Goal: Transaction & Acquisition: Purchase product/service

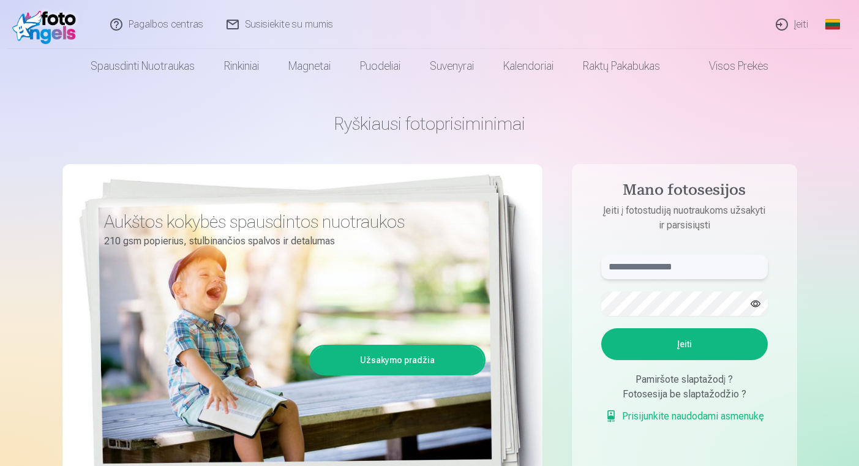
paste input "**********"
type input "**********"
click at [754, 345] on button "Įeiti" at bounding box center [684, 344] width 167 height 32
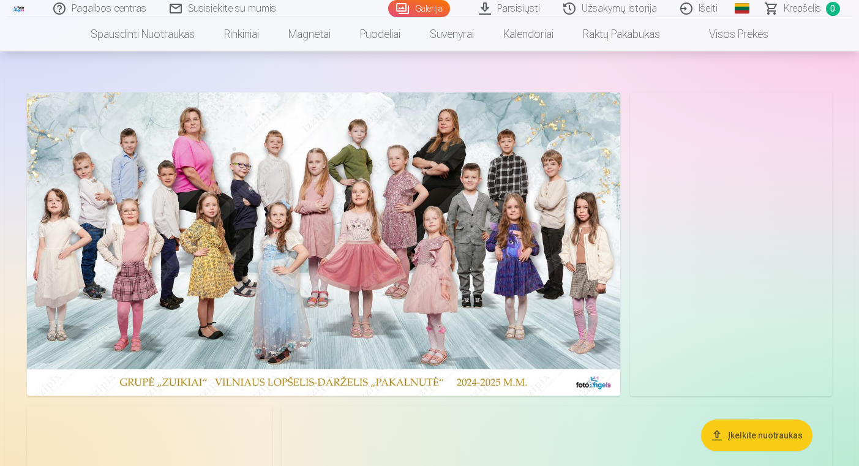
scroll to position [37, 0]
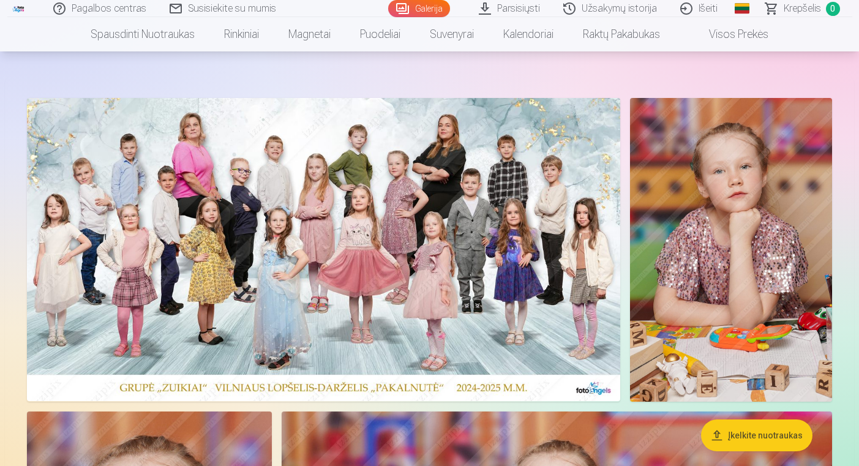
click at [440, 259] on img at bounding box center [323, 249] width 593 height 303
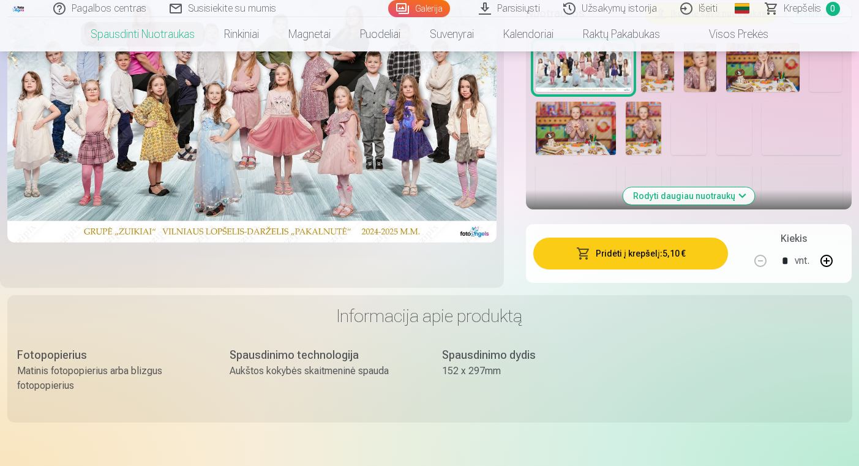
scroll to position [373, 0]
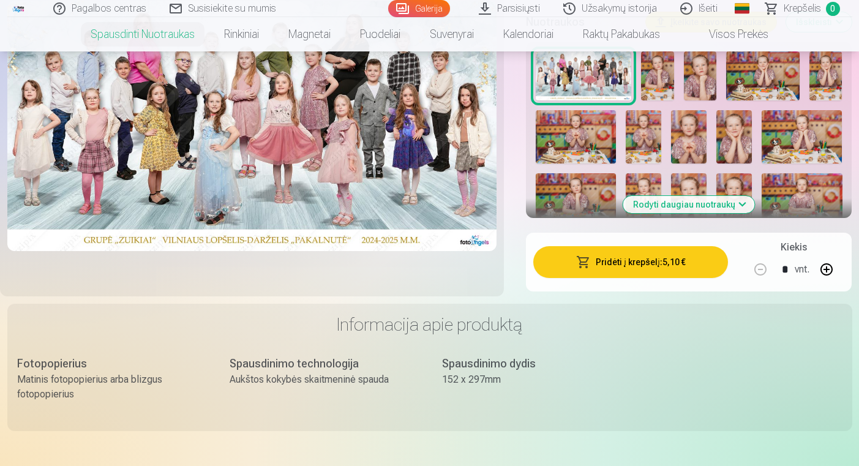
click at [565, 273] on button "Pridėti į krepšelį : 5,10 €" at bounding box center [630, 262] width 195 height 32
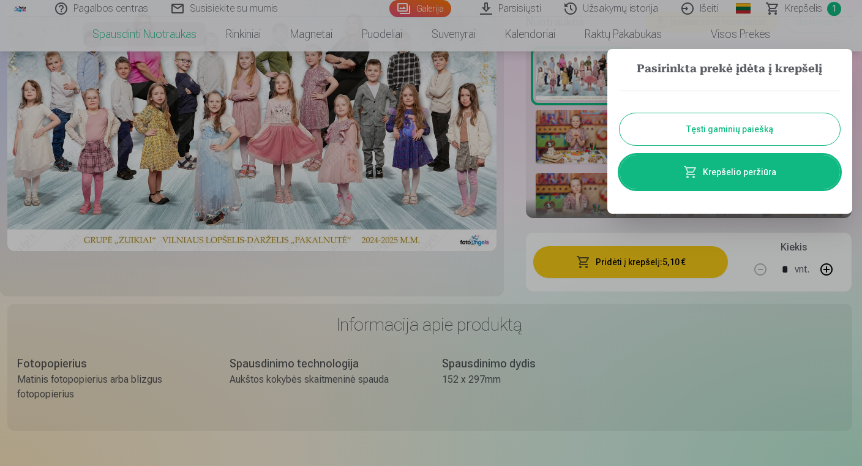
drag, startPoint x: 709, startPoint y: 21, endPoint x: 513, endPoint y: 246, distance: 298.9
click at [513, 246] on div at bounding box center [431, 233] width 862 height 466
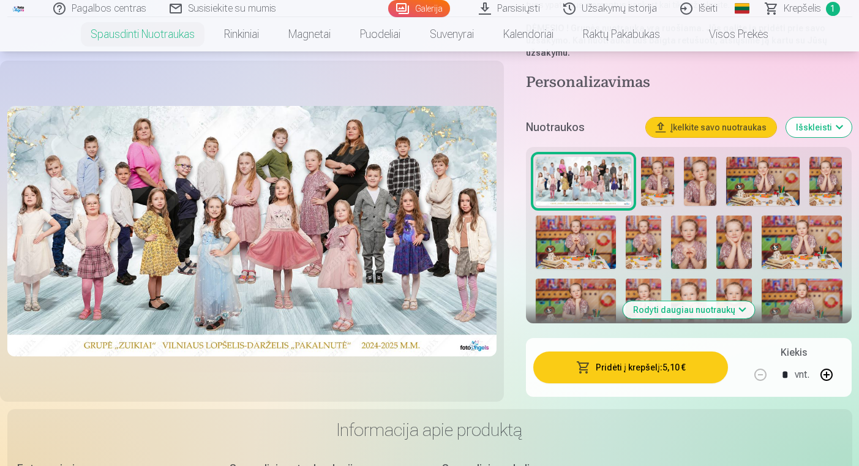
scroll to position [270, 0]
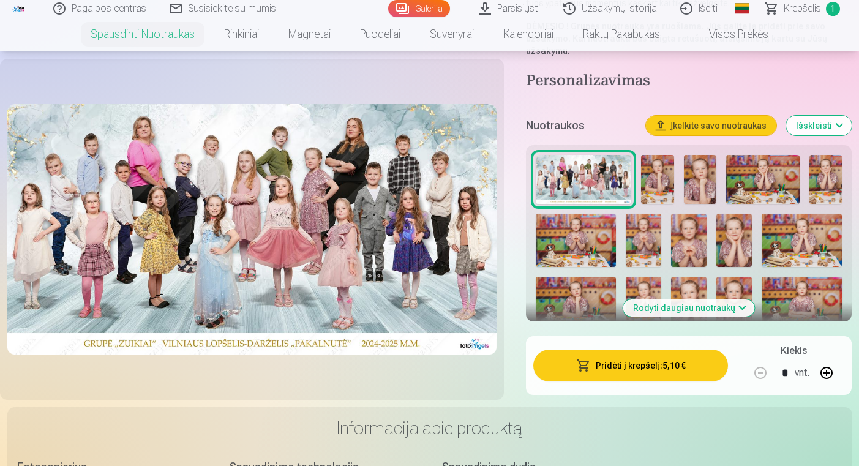
click at [657, 177] on img at bounding box center [657, 179] width 32 height 49
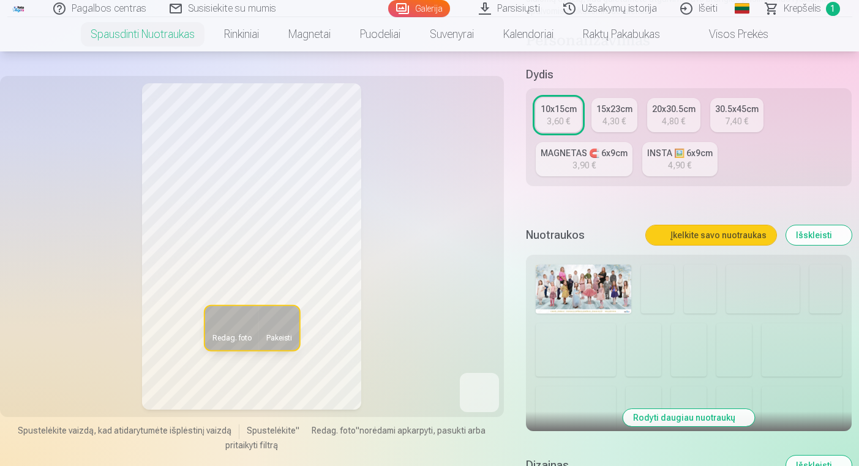
scroll to position [260, 0]
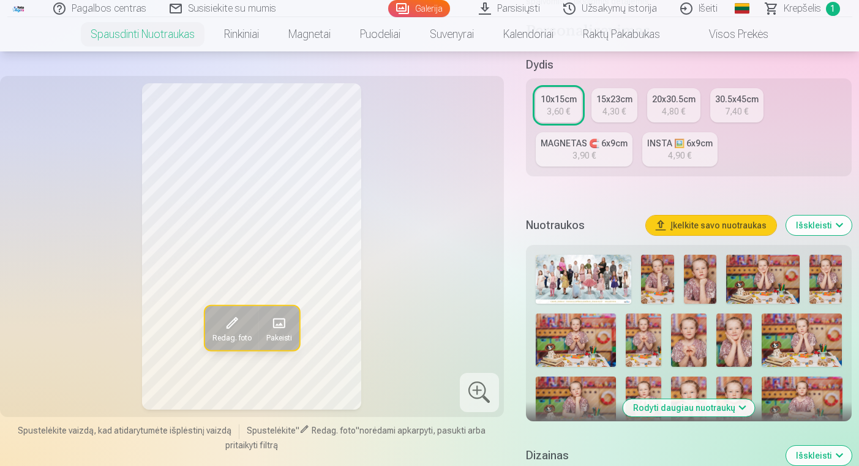
click at [652, 277] on img at bounding box center [657, 279] width 32 height 49
click at [706, 278] on img at bounding box center [700, 279] width 32 height 49
click at [754, 282] on img at bounding box center [762, 279] width 73 height 49
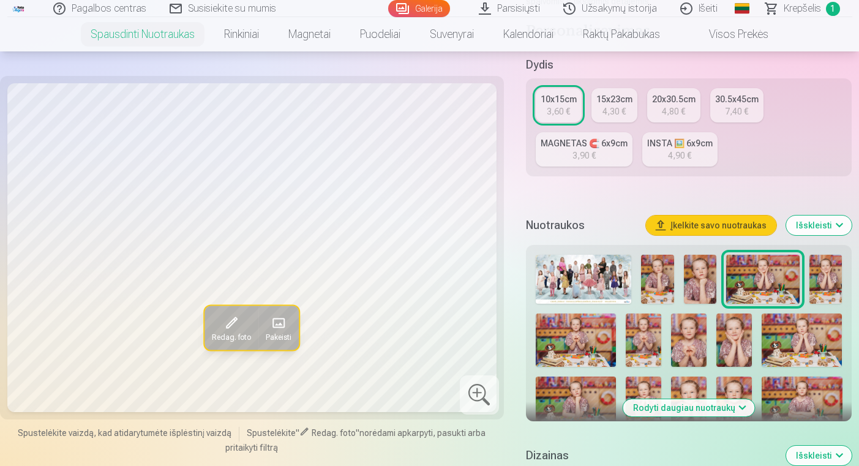
click at [839, 290] on img at bounding box center [825, 279] width 32 height 49
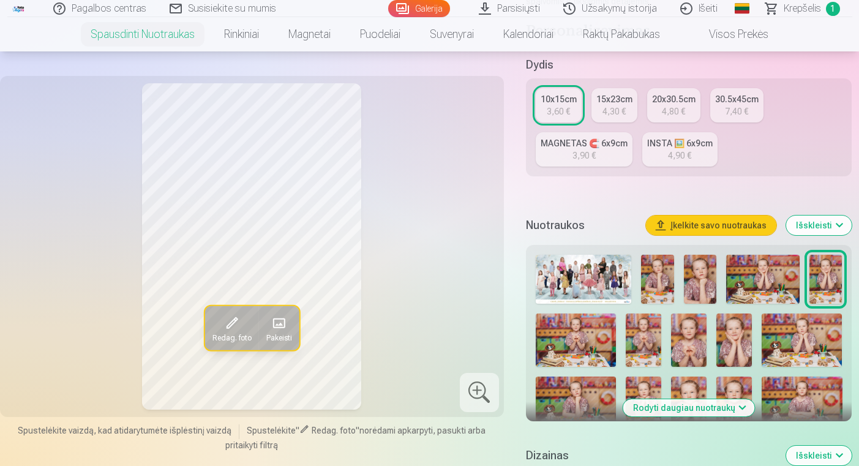
click at [571, 342] on img at bounding box center [576, 339] width 80 height 53
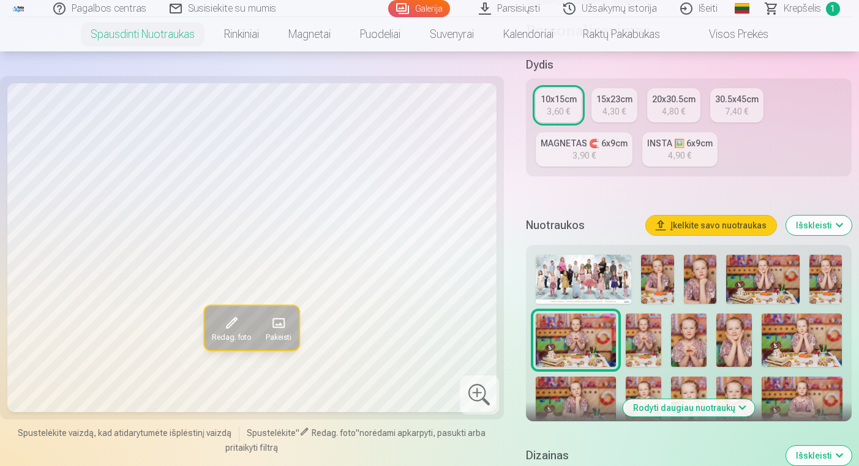
click at [644, 342] on img at bounding box center [644, 339] width 36 height 53
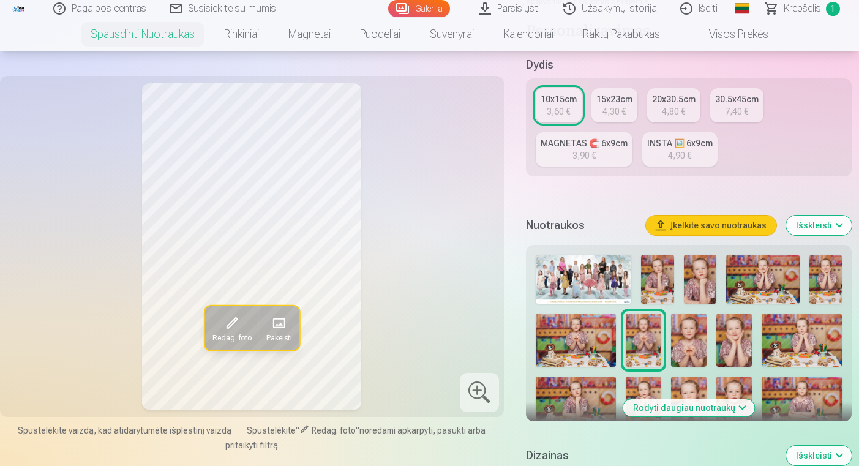
click at [694, 350] on img at bounding box center [689, 339] width 36 height 53
click at [733, 351] on img at bounding box center [734, 339] width 36 height 53
click at [790, 351] on img at bounding box center [802, 339] width 80 height 53
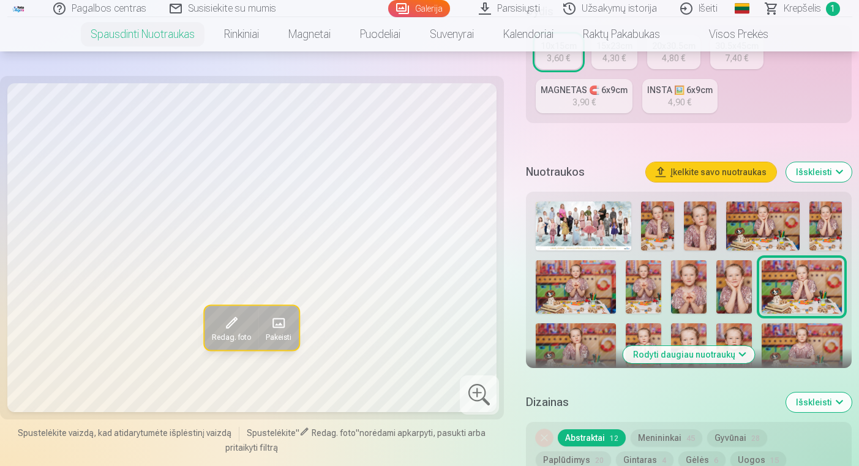
scroll to position [324, 0]
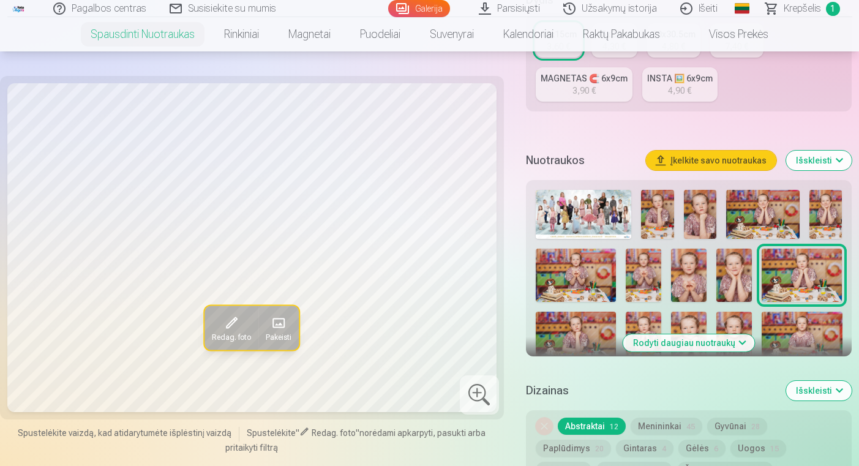
click at [585, 342] on img at bounding box center [576, 338] width 80 height 53
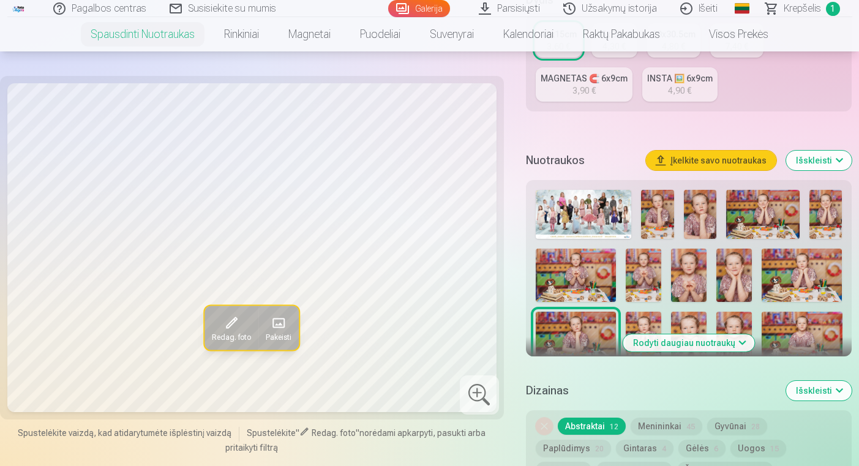
click at [646, 325] on img at bounding box center [644, 338] width 36 height 53
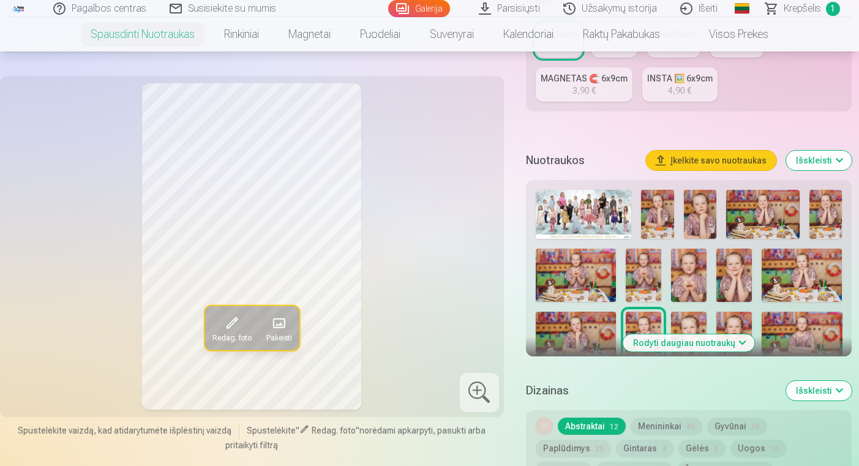
click at [690, 327] on img at bounding box center [689, 338] width 36 height 53
click at [733, 325] on img at bounding box center [734, 338] width 36 height 53
click at [796, 326] on img at bounding box center [802, 338] width 80 height 53
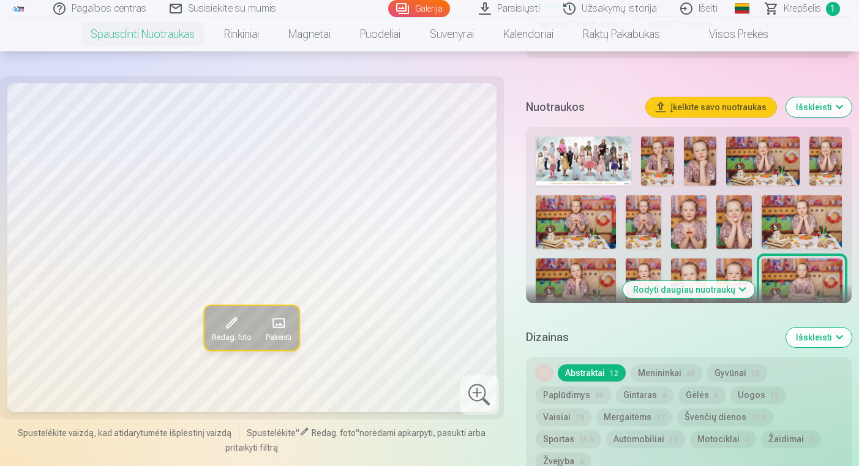
scroll to position [388, 0]
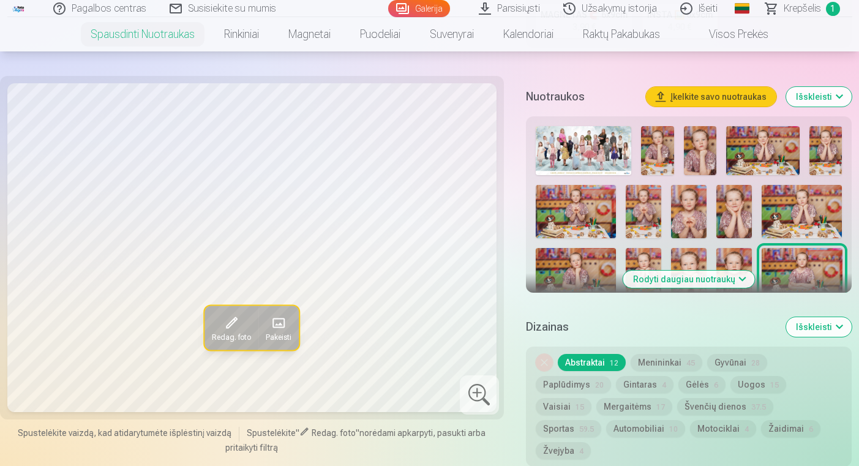
click at [745, 280] on button "Rodyti daugiau nuotraukų" at bounding box center [689, 279] width 132 height 17
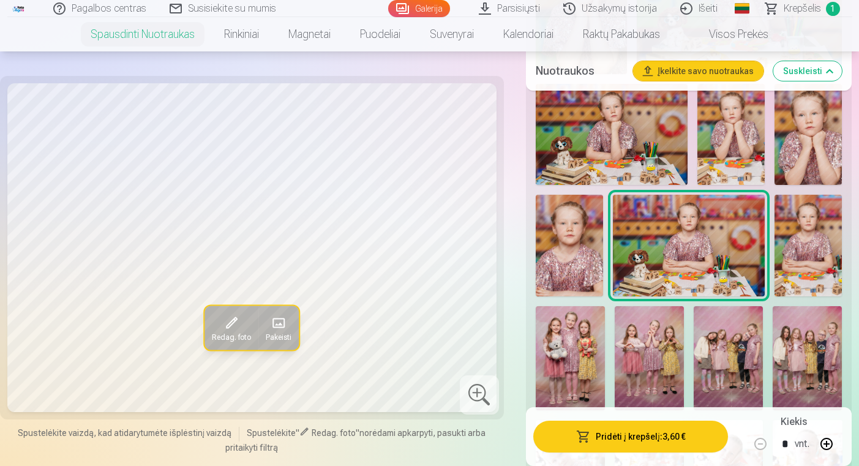
scroll to position [925, 0]
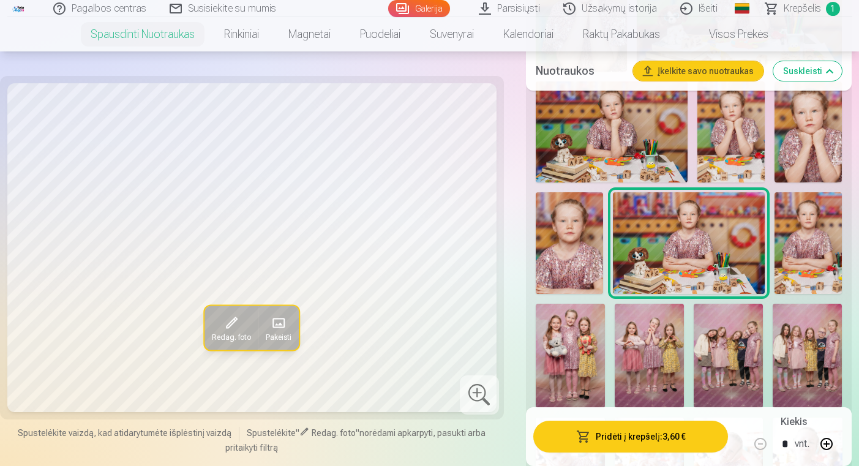
click at [801, 250] on img at bounding box center [807, 242] width 67 height 101
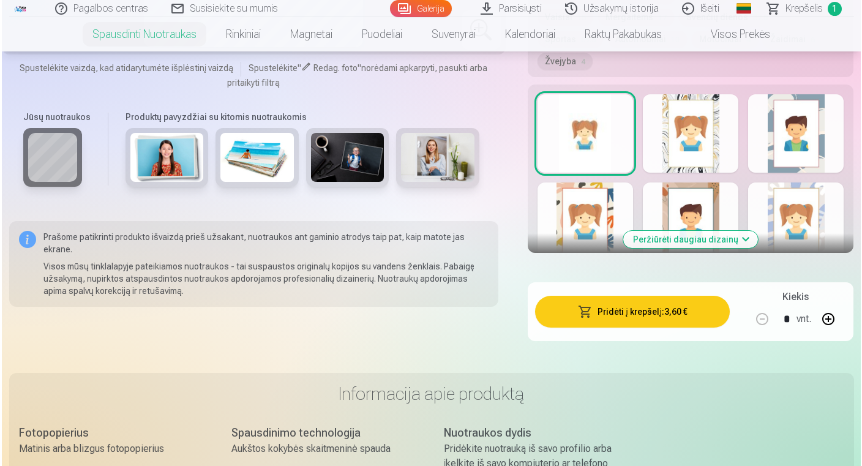
scroll to position [2229, 0]
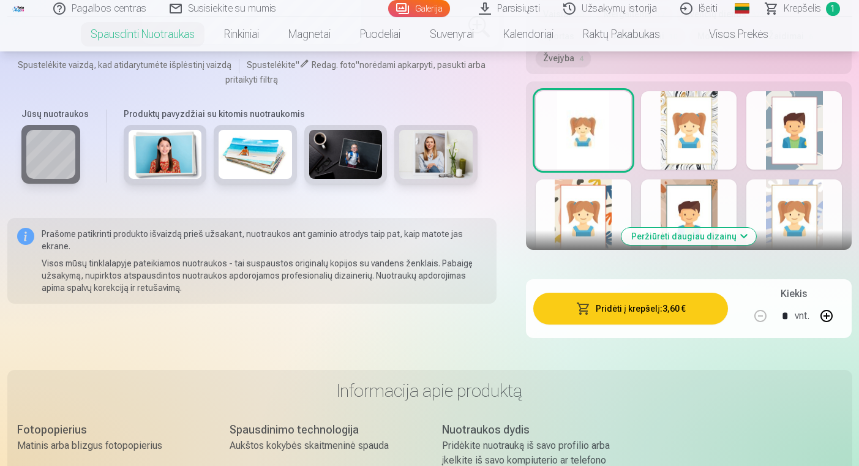
click at [692, 293] on button "Pridėti į krepšelį : 3,60 €" at bounding box center [630, 309] width 195 height 32
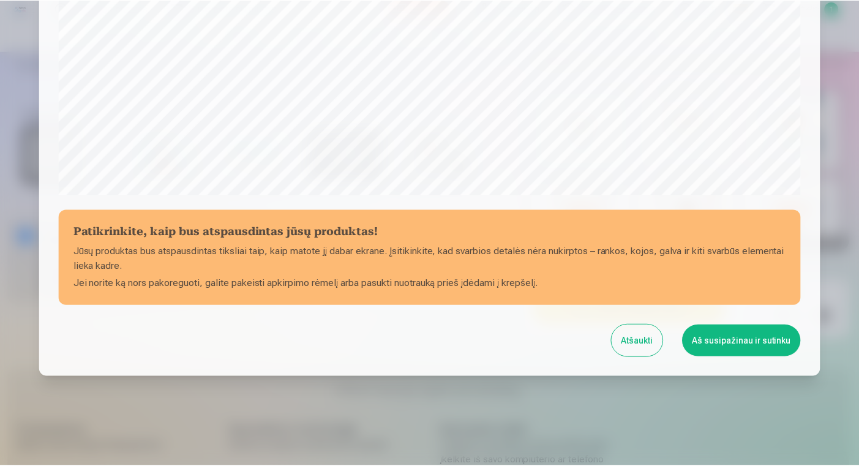
scroll to position [411, 0]
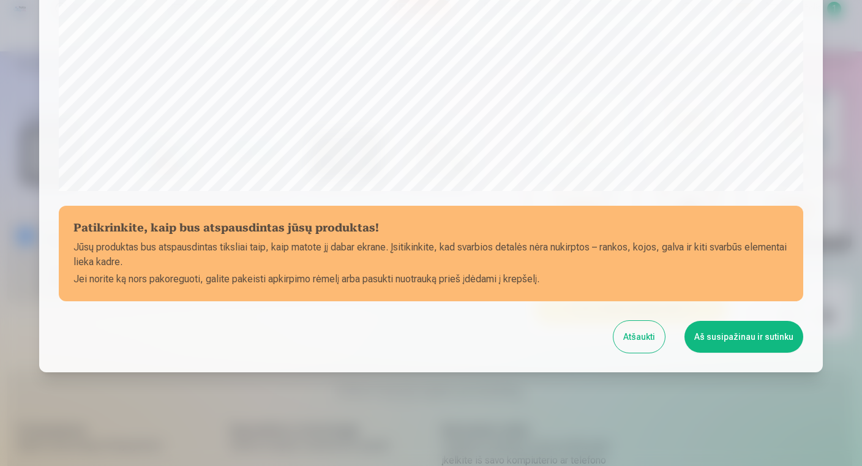
click at [700, 332] on button "Aš susipažinau ir sutinku" at bounding box center [743, 337] width 119 height 32
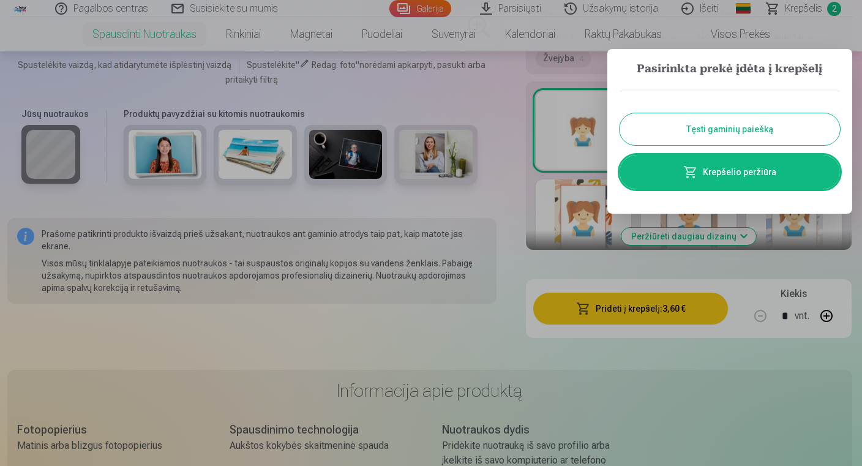
click at [495, 154] on div at bounding box center [431, 233] width 862 height 466
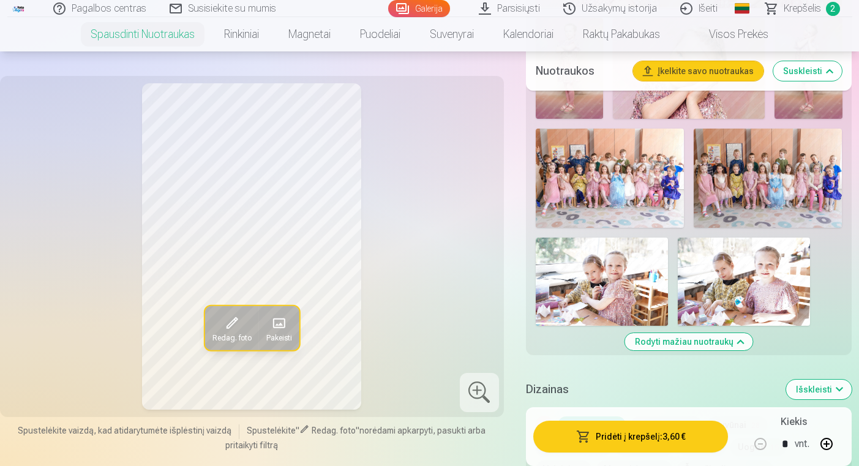
scroll to position [1772, 0]
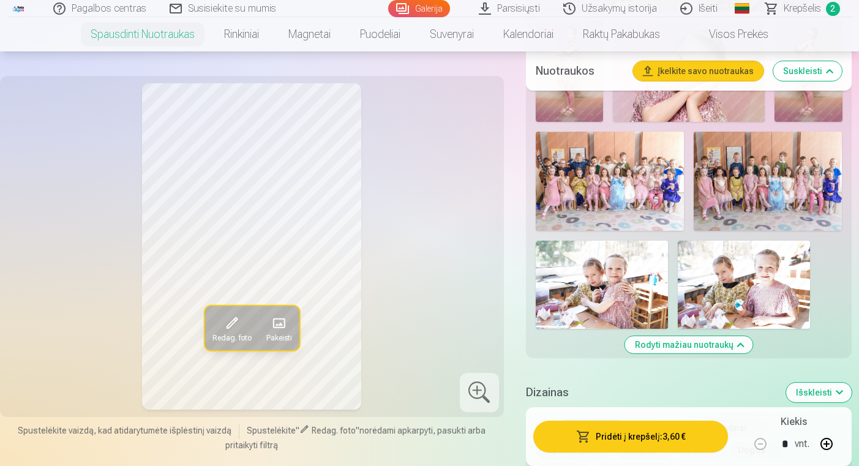
click at [626, 268] on img at bounding box center [602, 285] width 132 height 88
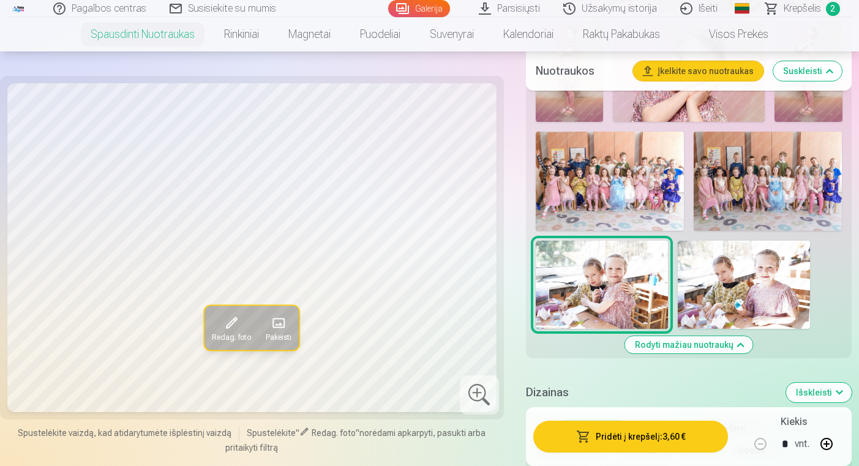
click at [647, 200] on img at bounding box center [610, 181] width 148 height 99
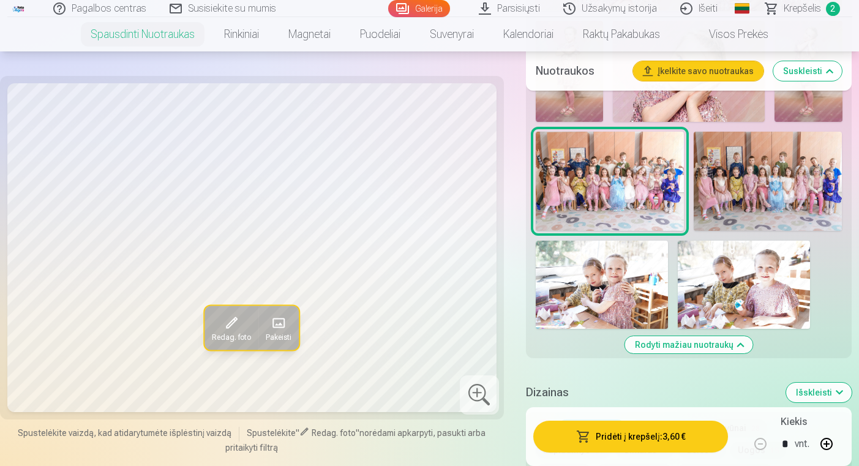
click at [719, 195] on img at bounding box center [768, 181] width 148 height 99
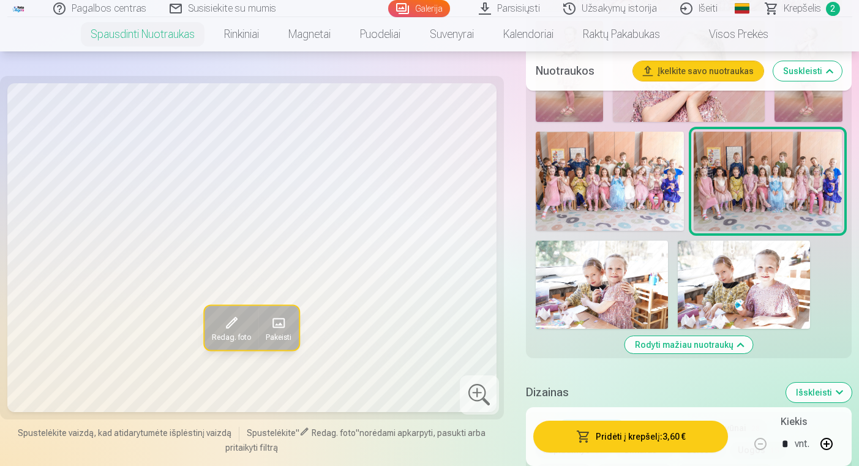
click at [638, 216] on img at bounding box center [610, 181] width 148 height 99
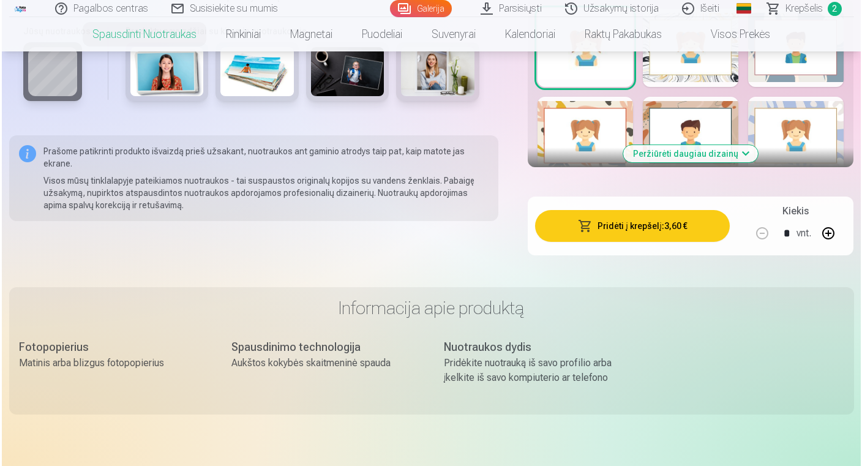
scroll to position [2310, 0]
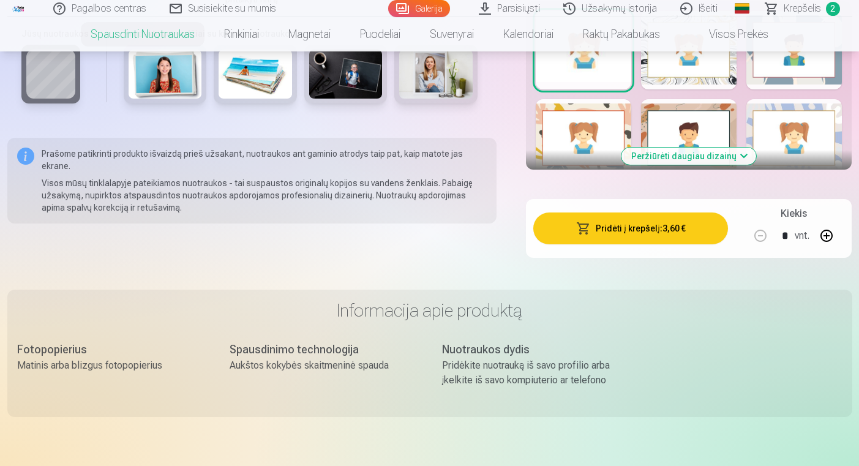
click at [642, 212] on button "Pridėti į krepšelį : 3,60 €" at bounding box center [630, 228] width 195 height 32
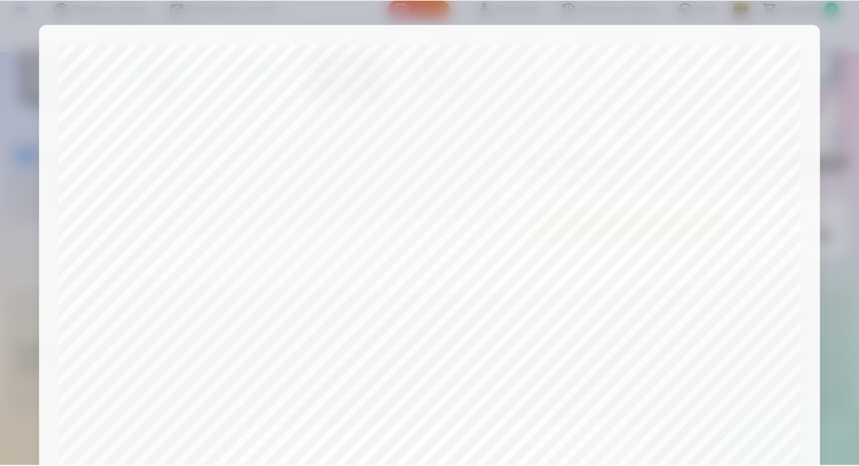
scroll to position [416, 0]
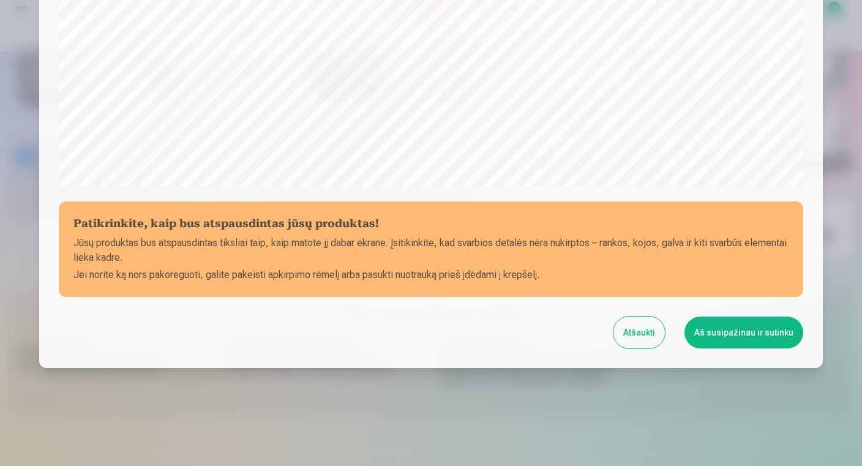
click at [716, 342] on button "Aš susipažinau ir sutinku" at bounding box center [743, 332] width 119 height 32
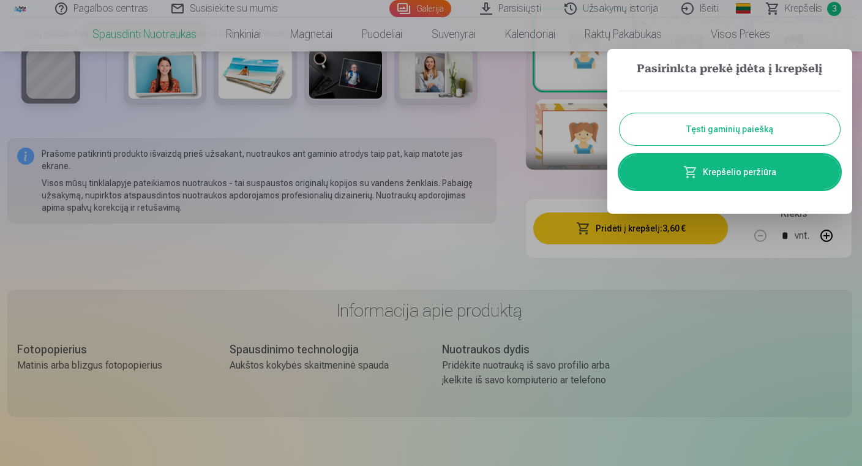
click at [522, 232] on div at bounding box center [431, 233] width 862 height 466
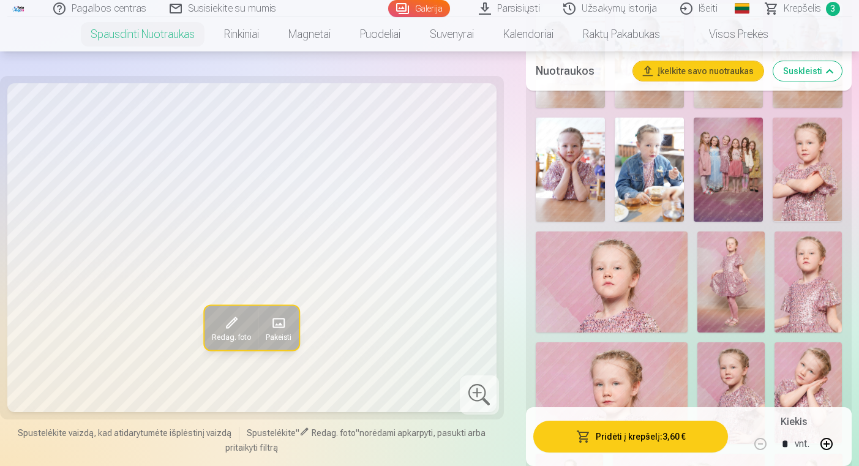
scroll to position [1338, 0]
click at [788, 167] on img at bounding box center [807, 170] width 69 height 104
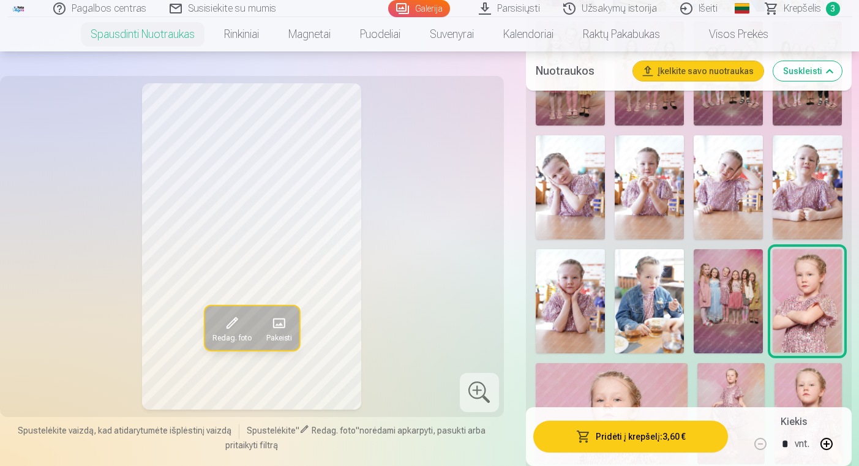
scroll to position [1204, 0]
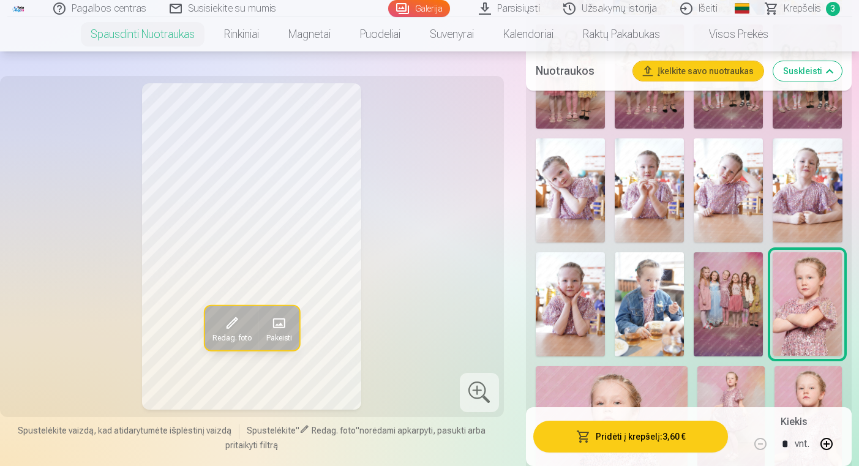
click at [632, 186] on img at bounding box center [649, 190] width 69 height 104
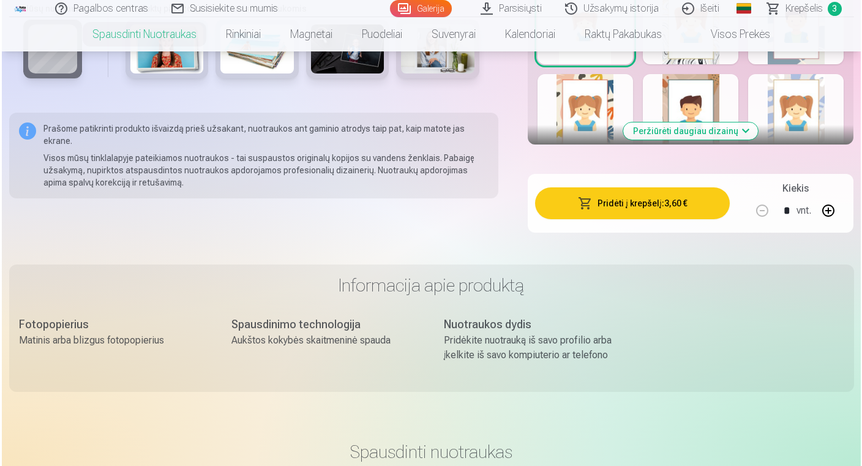
scroll to position [2335, 0]
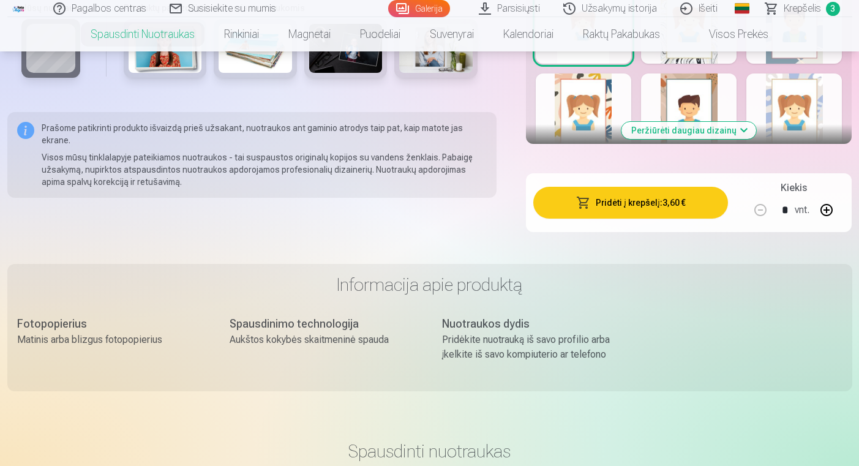
click at [632, 187] on button "Pridėti į krepšelį : 3,60 €" at bounding box center [630, 203] width 195 height 32
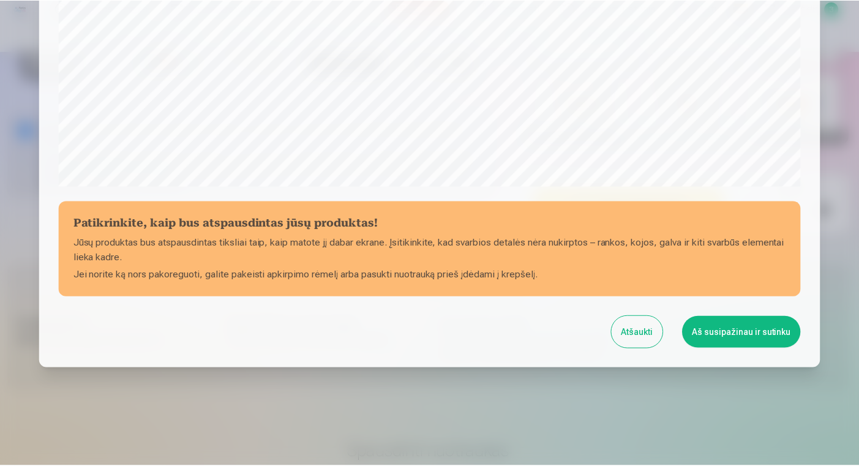
scroll to position [416, 0]
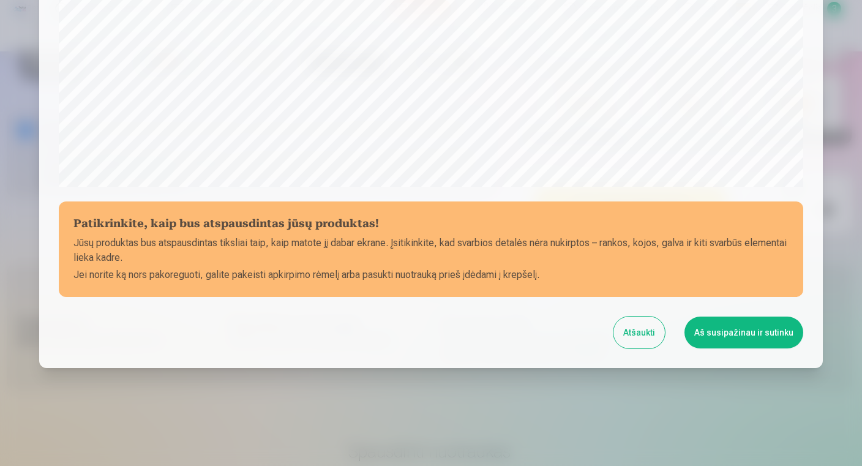
click at [766, 328] on button "Aš susipažinau ir sutinku" at bounding box center [743, 332] width 119 height 32
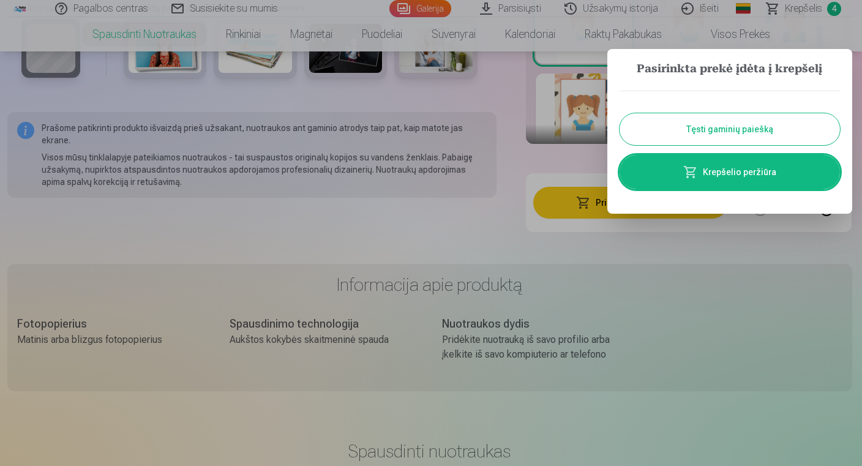
click at [506, 212] on div at bounding box center [431, 233] width 862 height 466
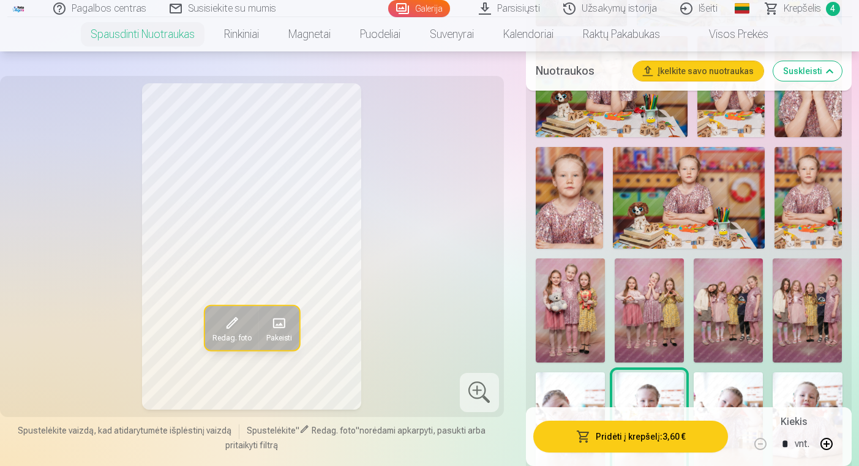
scroll to position [978, 0]
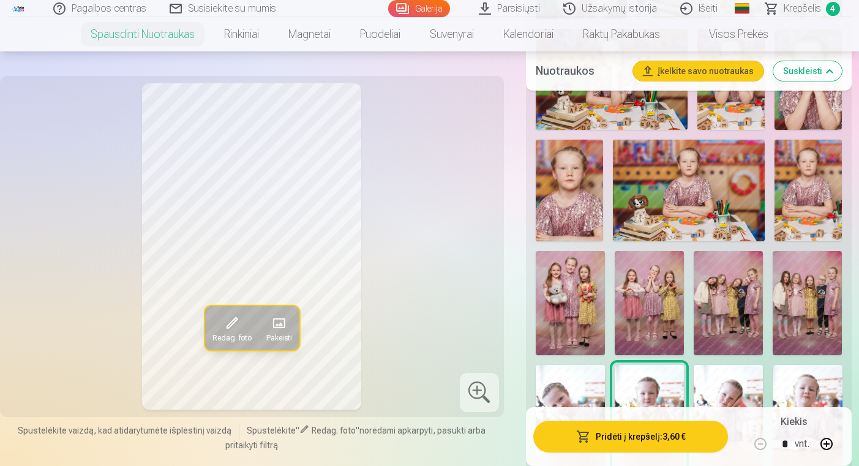
click at [624, 276] on img at bounding box center [649, 303] width 69 height 104
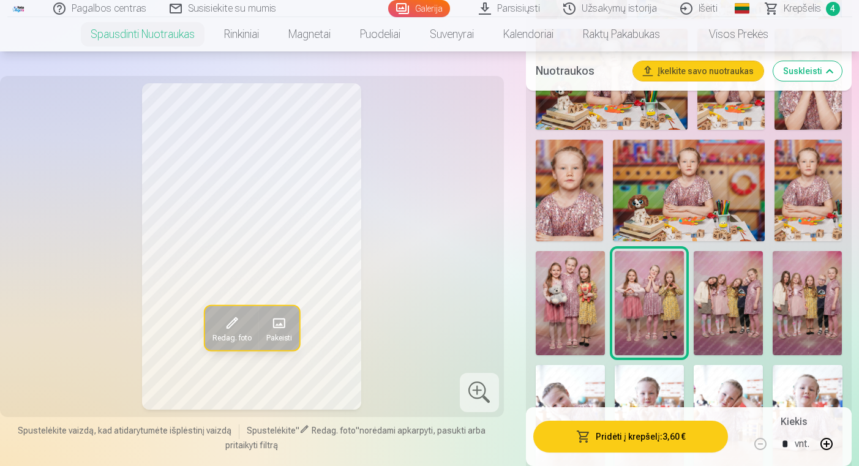
click at [557, 274] on img at bounding box center [570, 303] width 69 height 104
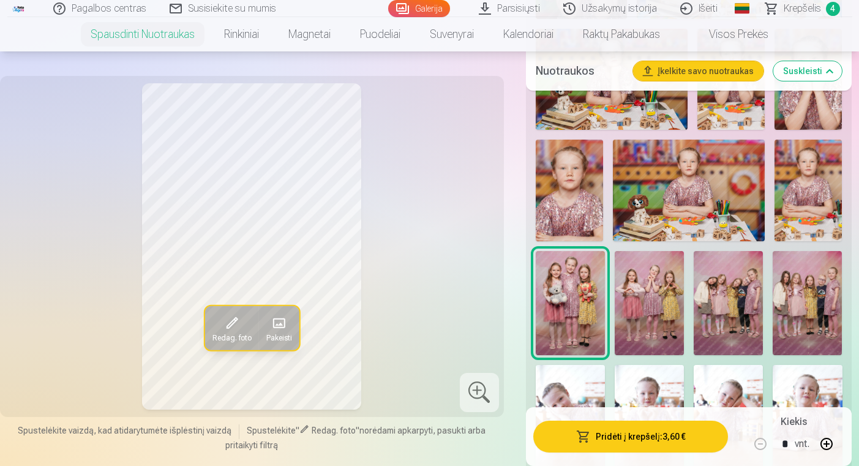
click at [737, 306] on img at bounding box center [728, 303] width 69 height 104
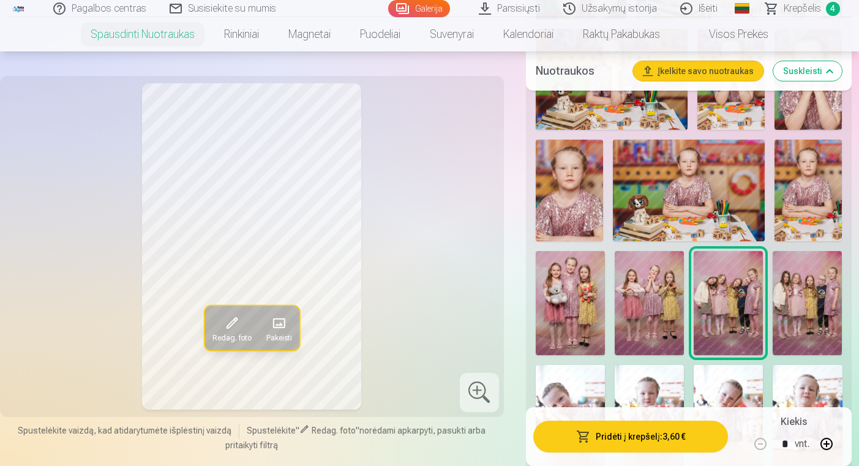
click at [808, 314] on img at bounding box center [807, 303] width 69 height 104
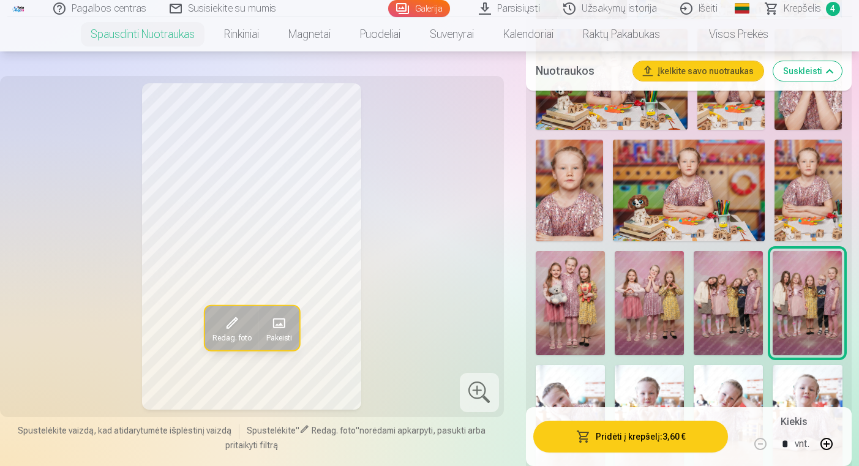
click at [553, 298] on img at bounding box center [570, 303] width 69 height 104
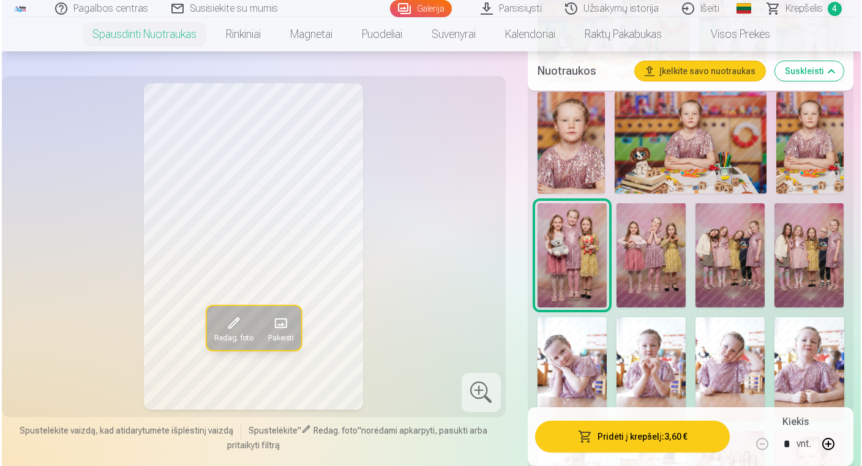
scroll to position [1024, 0]
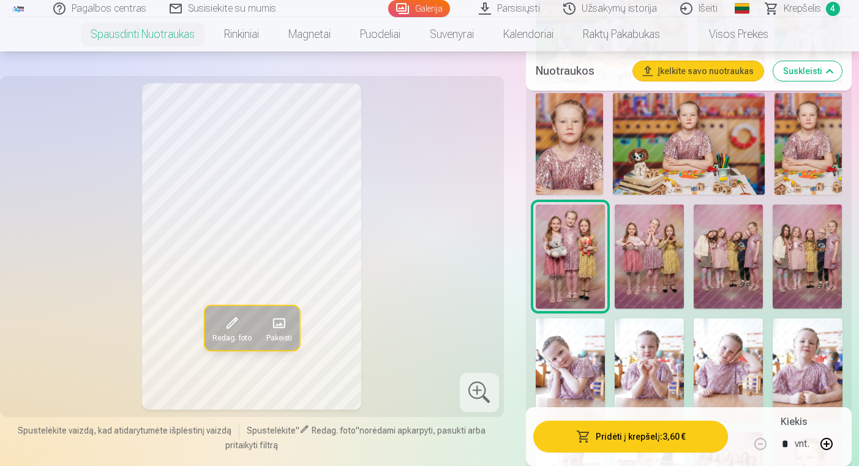
click at [573, 434] on button "Pridėti į krepšelį : 3,60 €" at bounding box center [630, 437] width 195 height 32
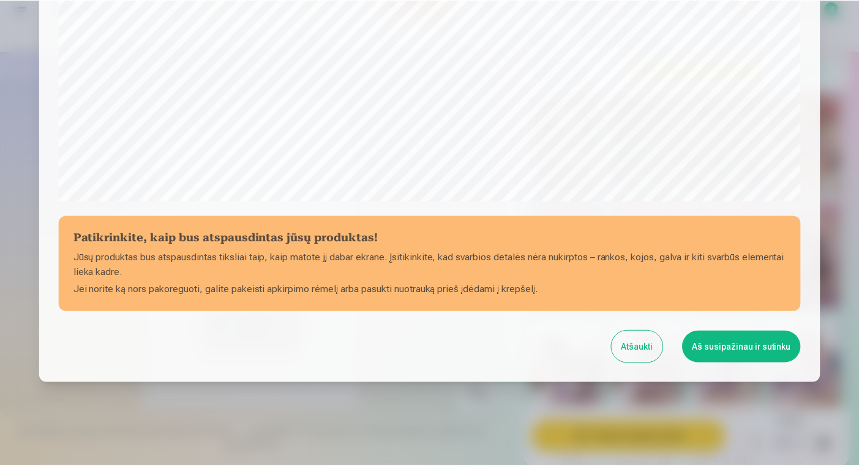
scroll to position [416, 0]
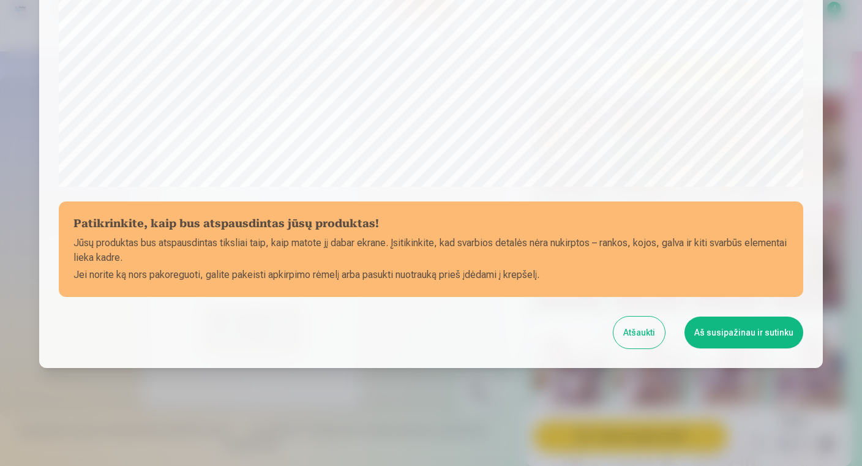
click at [716, 337] on button "Aš susipažinau ir sutinku" at bounding box center [743, 332] width 119 height 32
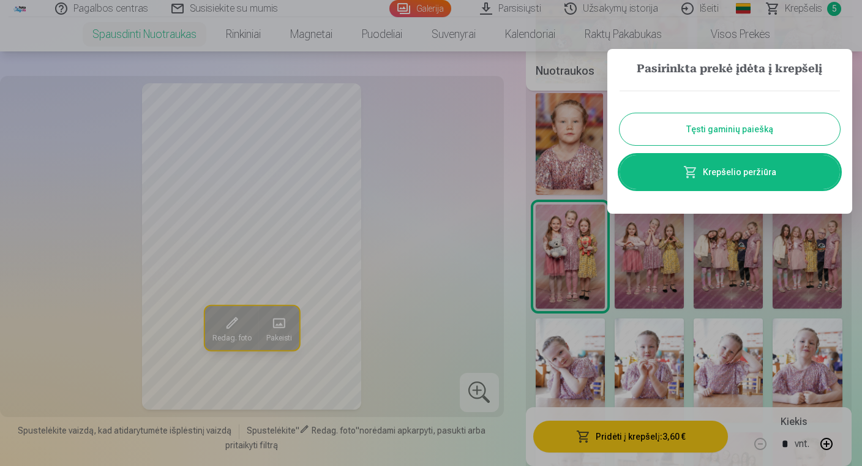
click at [511, 192] on div at bounding box center [431, 233] width 862 height 466
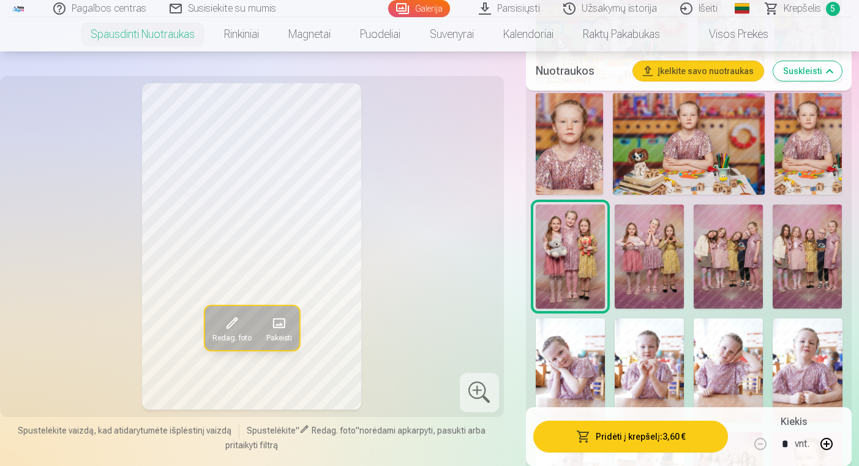
click at [816, 264] on img at bounding box center [807, 256] width 69 height 104
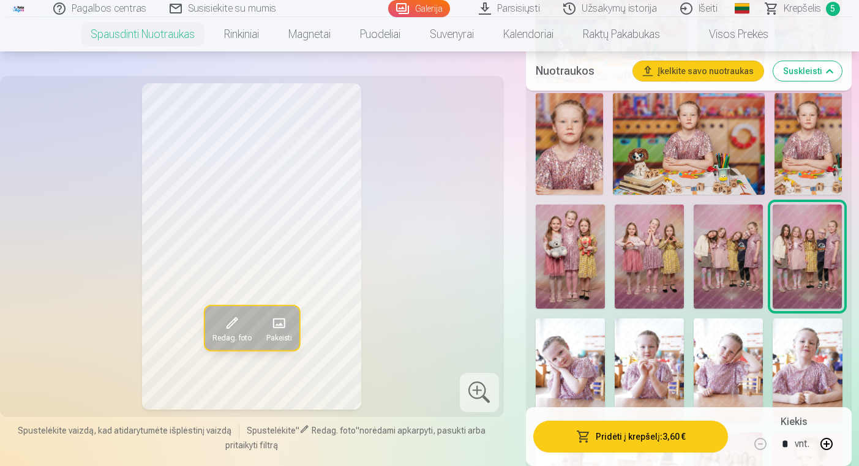
click at [751, 262] on img at bounding box center [728, 256] width 69 height 104
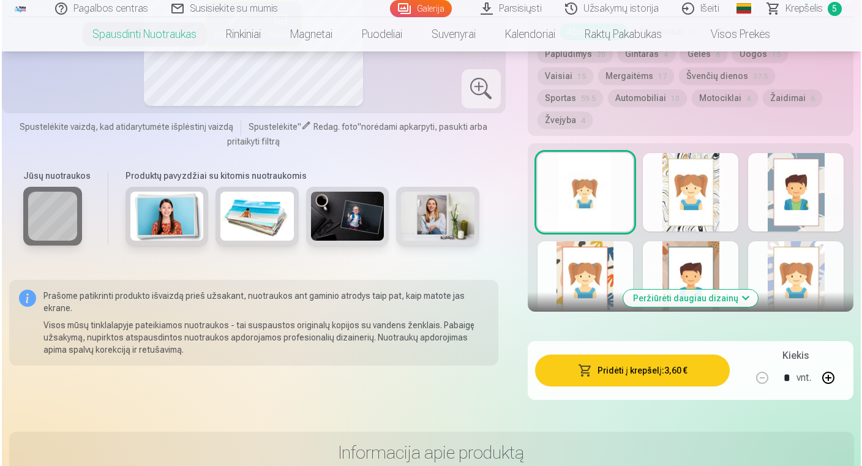
scroll to position [2166, 0]
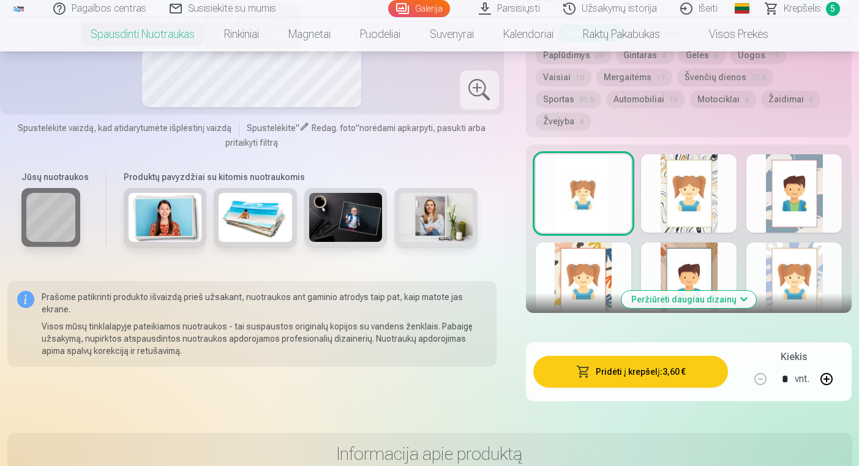
click at [685, 356] on button "Pridėti į krepšelį : 3,60 €" at bounding box center [630, 372] width 195 height 32
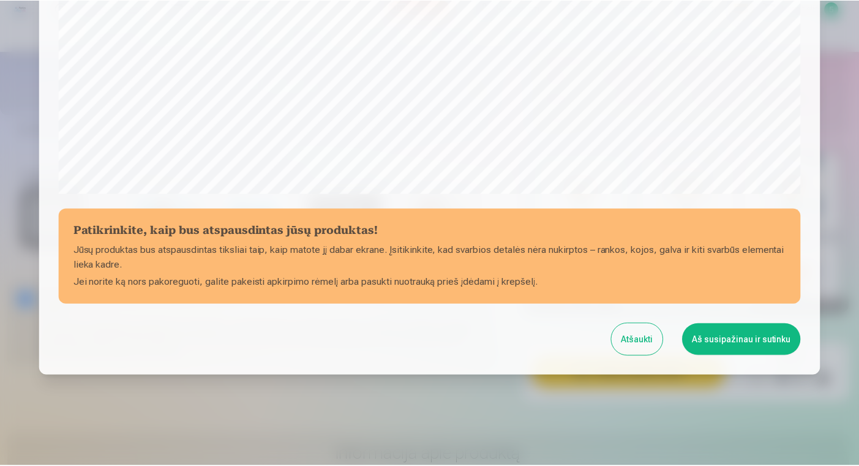
scroll to position [416, 0]
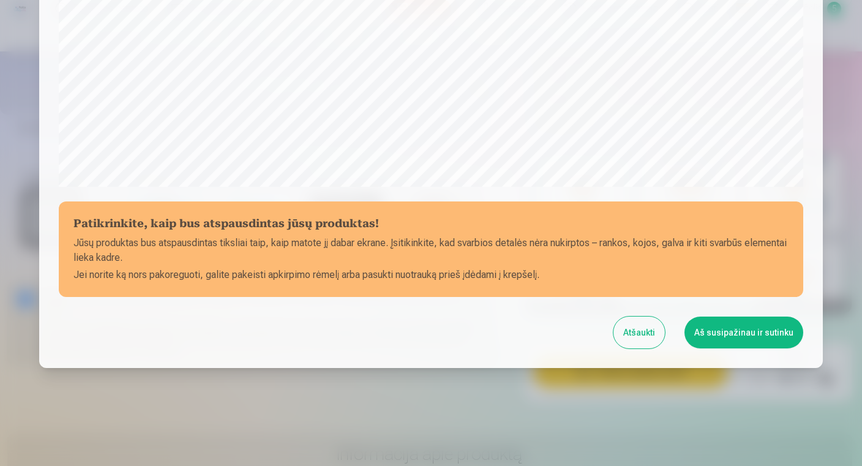
click at [727, 326] on button "Aš susipažinau ir sutinku" at bounding box center [743, 332] width 119 height 32
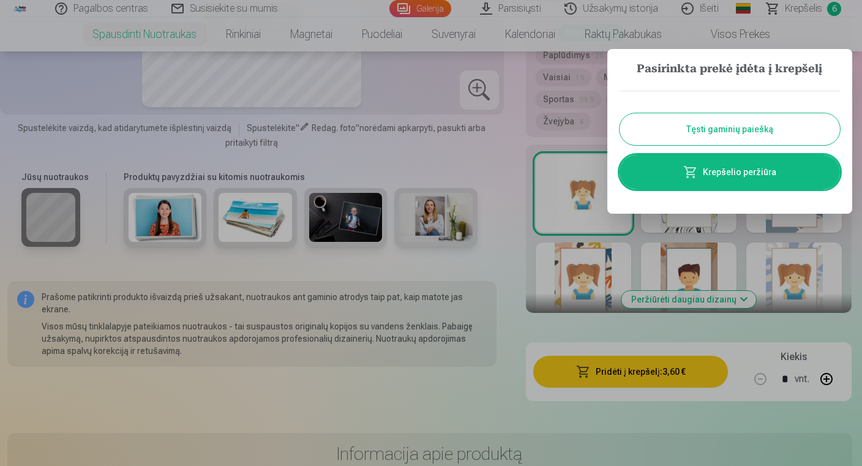
click at [519, 9] on div at bounding box center [431, 233] width 862 height 466
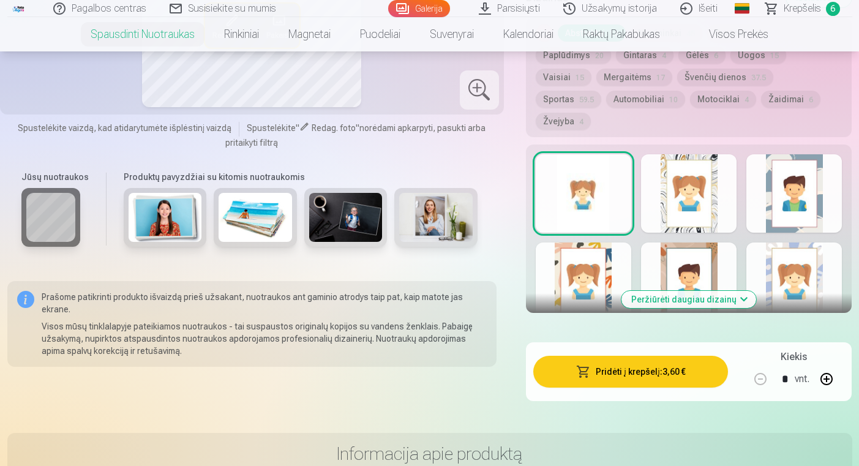
click at [517, 7] on link "Parsisiųsti" at bounding box center [510, 8] width 84 height 17
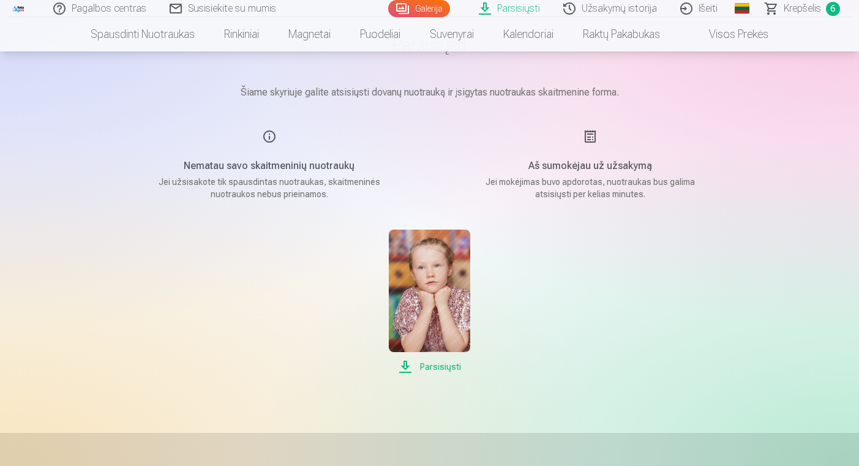
scroll to position [79, 0]
click at [437, 362] on span "Parsisiųsti" at bounding box center [429, 366] width 81 height 15
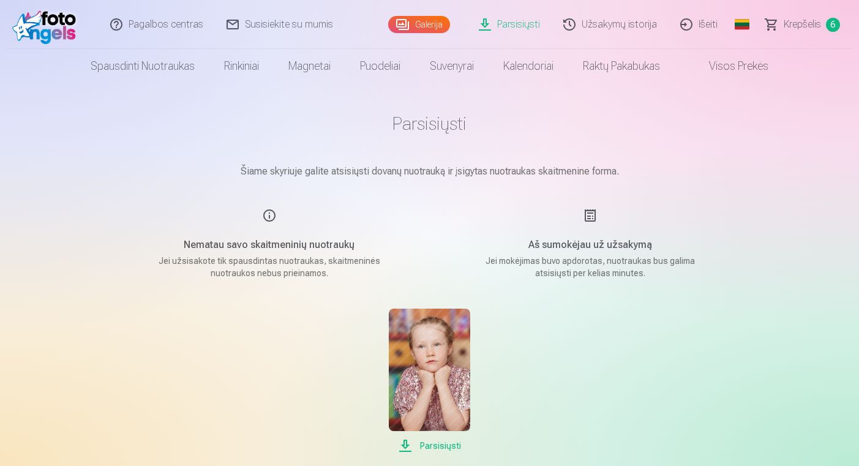
scroll to position [0, 0]
click at [437, 29] on link "Galerija" at bounding box center [419, 24] width 62 height 17
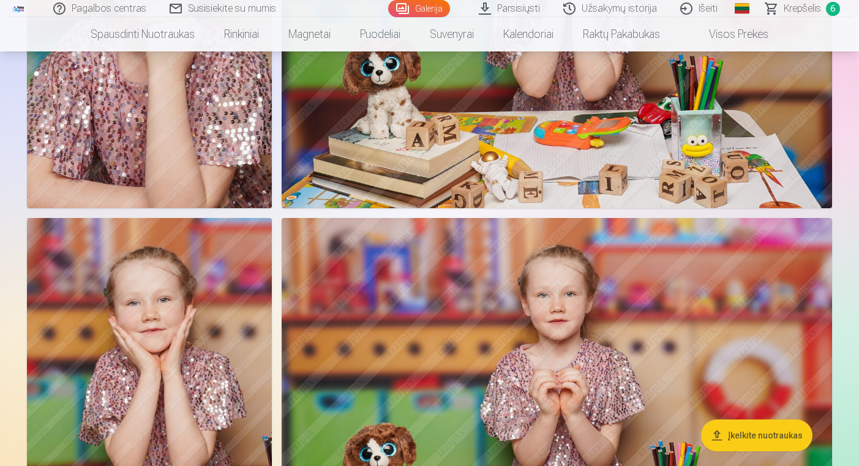
scroll to position [611, 0]
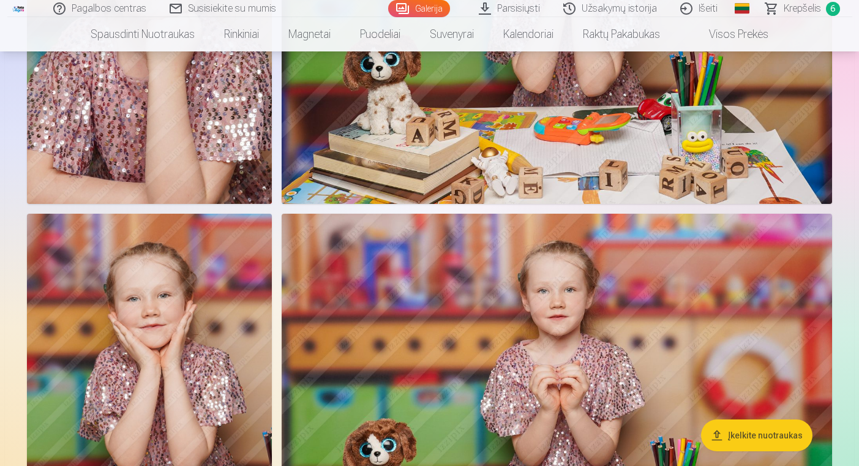
click at [609, 8] on link "Užsakymų istorija" at bounding box center [610, 8] width 117 height 17
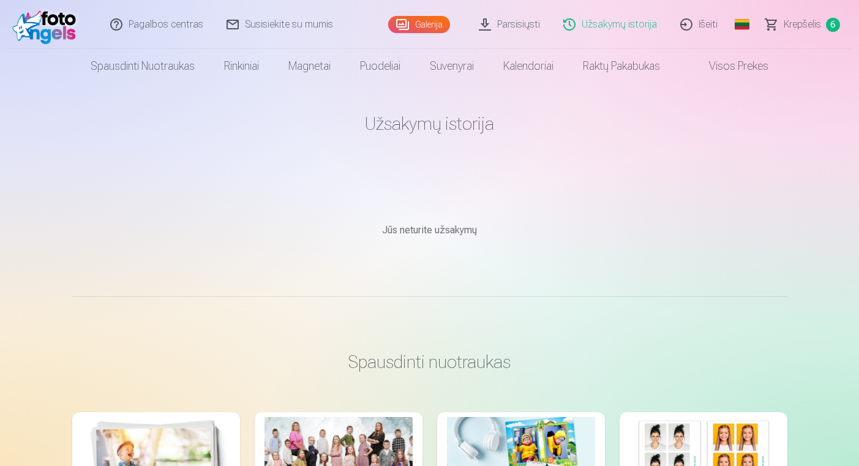
click at [526, 29] on link "Parsisiųsti" at bounding box center [510, 24] width 84 height 49
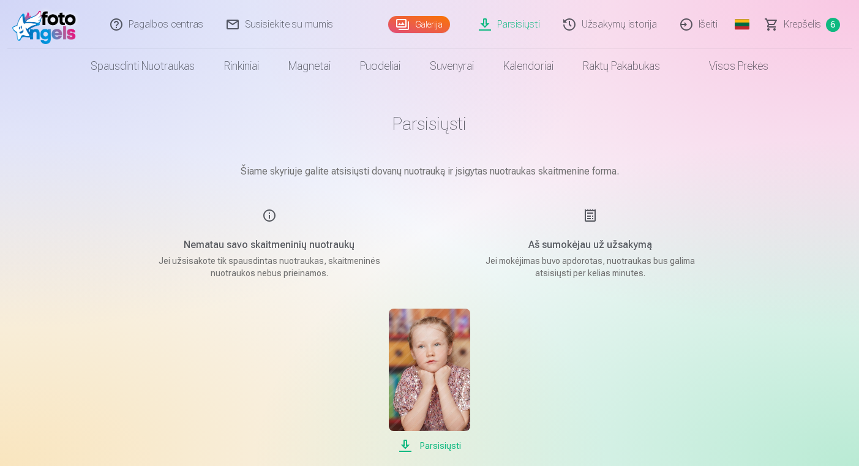
click at [804, 21] on span "Krepšelis" at bounding box center [802, 24] width 37 height 15
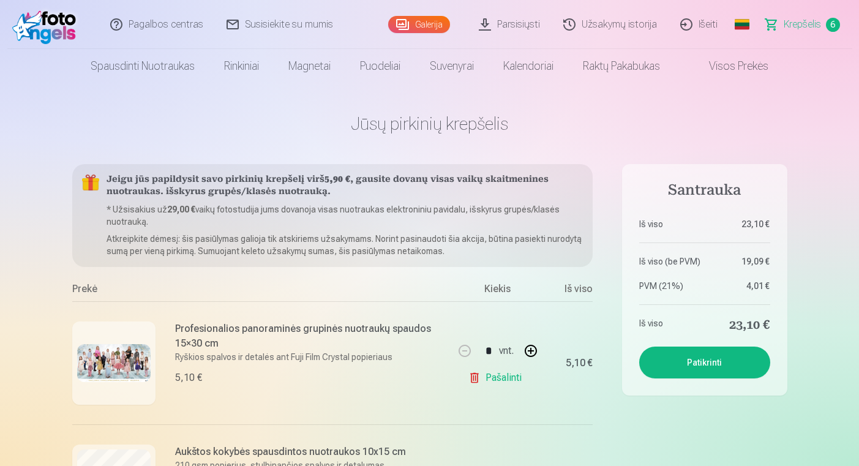
click at [426, 18] on link "Galerija" at bounding box center [419, 24] width 62 height 17
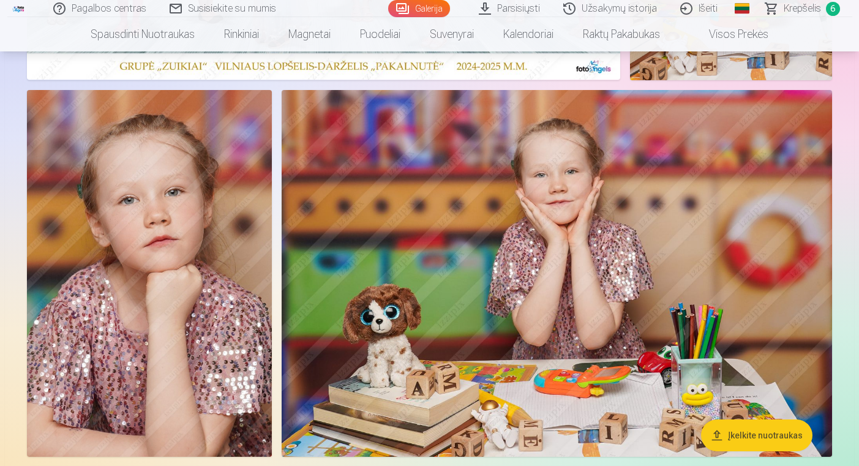
scroll to position [359, 0]
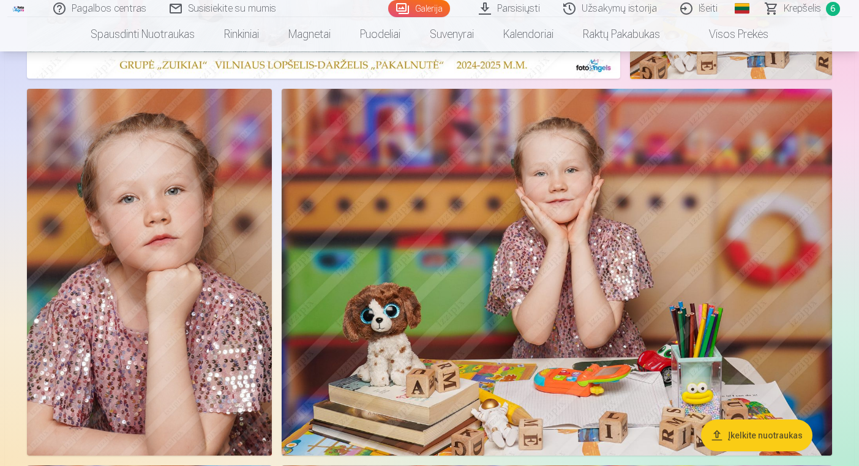
click at [162, 307] on img at bounding box center [149, 272] width 245 height 367
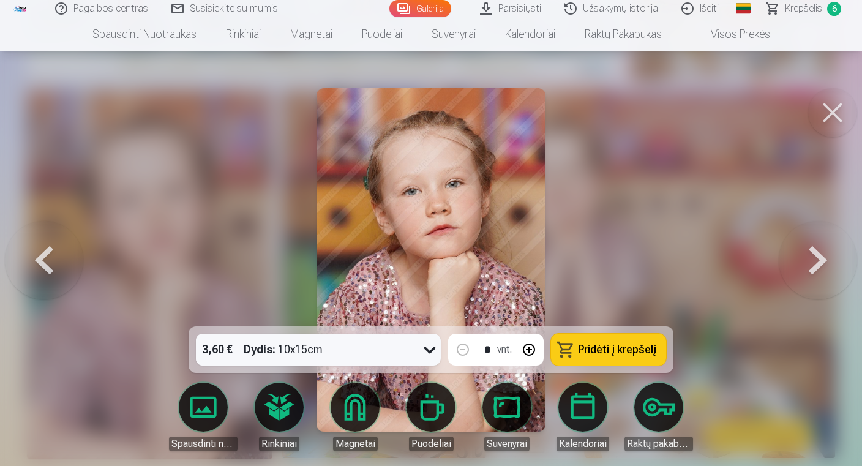
click at [622, 354] on button "Pridėti į krepšelį" at bounding box center [608, 350] width 115 height 32
click at [836, 120] on button at bounding box center [832, 112] width 49 height 49
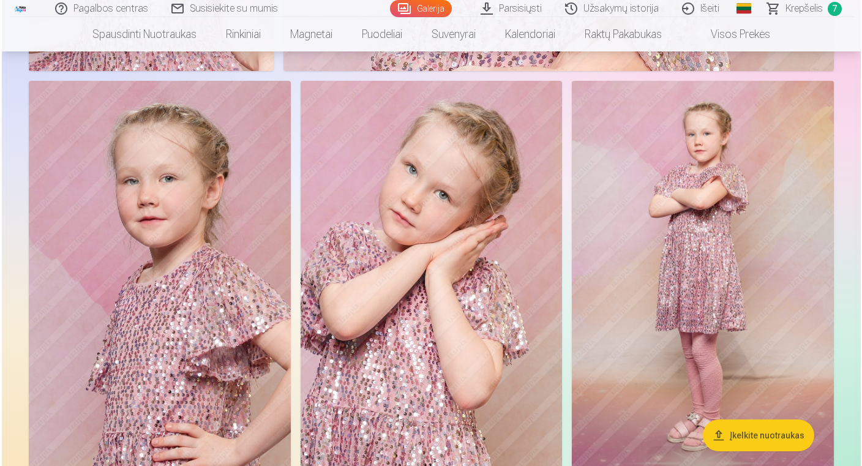
scroll to position [5794, 0]
click at [711, 323] on img at bounding box center [701, 277] width 262 height 393
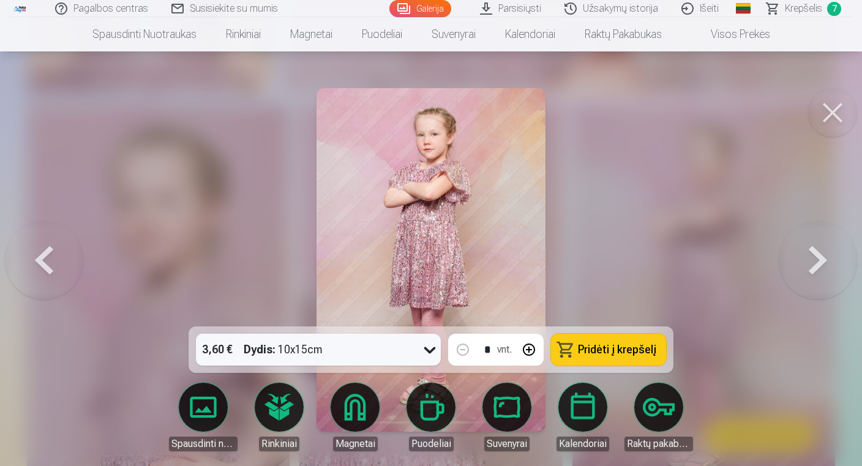
click at [599, 359] on button "Pridėti į krepšelį" at bounding box center [608, 350] width 115 height 32
click at [784, 15] on link "Krepšelis 8" at bounding box center [804, 8] width 98 height 17
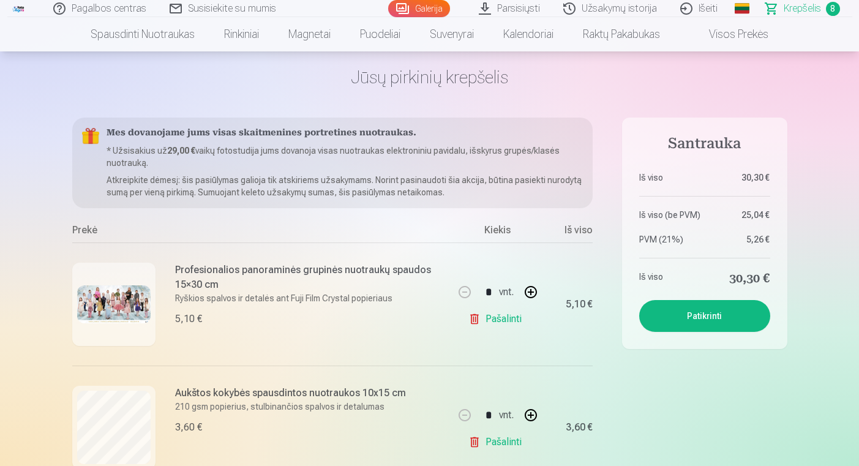
scroll to position [47, 0]
click at [529, 6] on link "Parsisiųsti" at bounding box center [510, 8] width 84 height 17
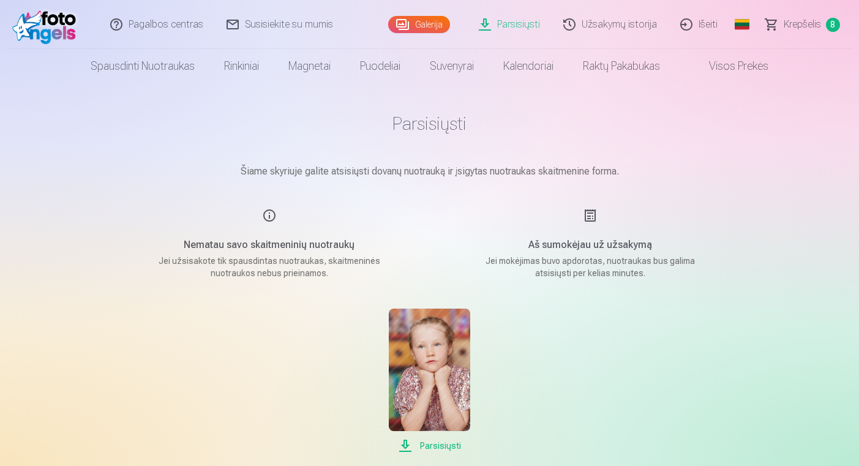
click at [806, 24] on span "Krepšelis" at bounding box center [802, 24] width 37 height 15
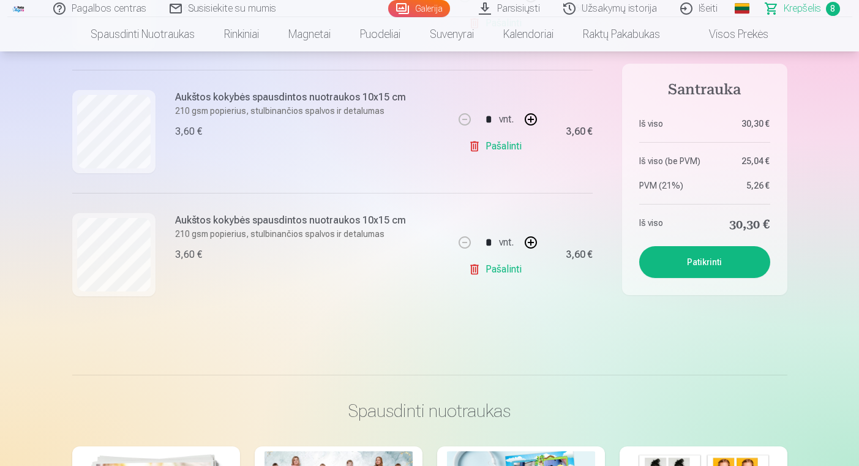
scroll to position [954, 0]
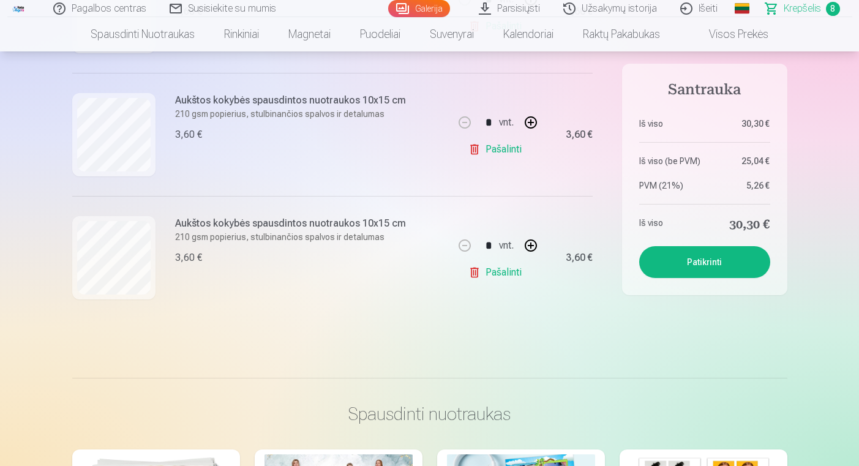
click at [689, 262] on button "Patikrinti" at bounding box center [704, 262] width 131 height 32
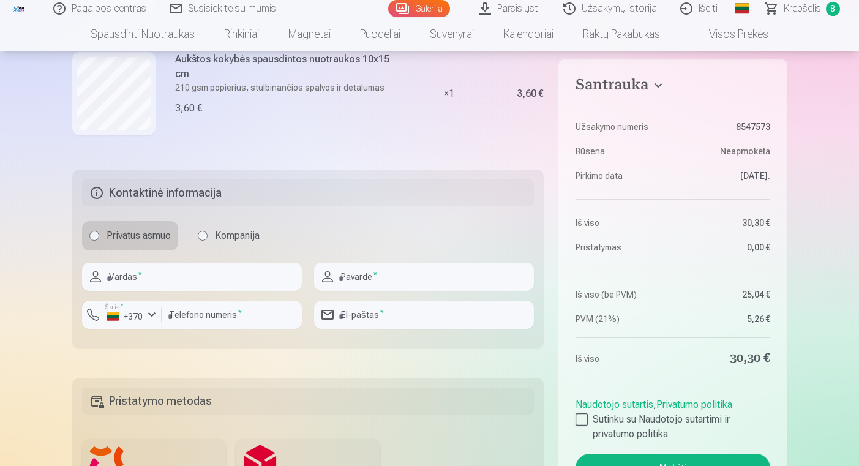
scroll to position [1027, 0]
type input "*"
type input "*****"
type input "**********"
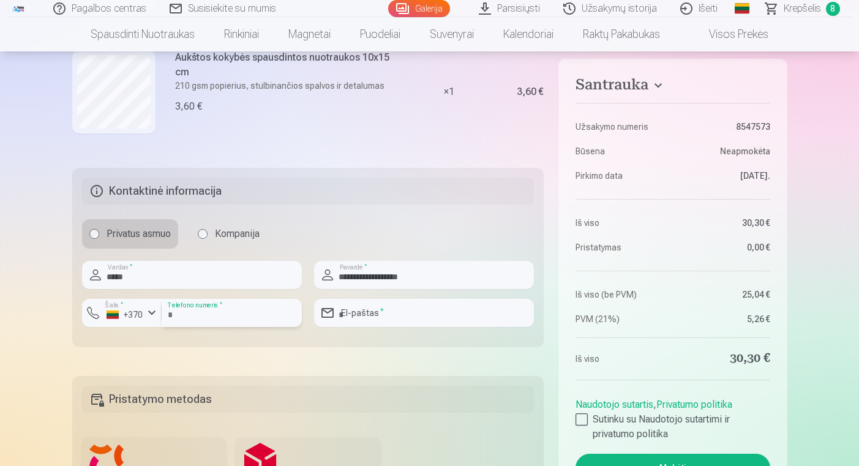
click at [250, 320] on input "number" at bounding box center [232, 313] width 140 height 28
type input "********"
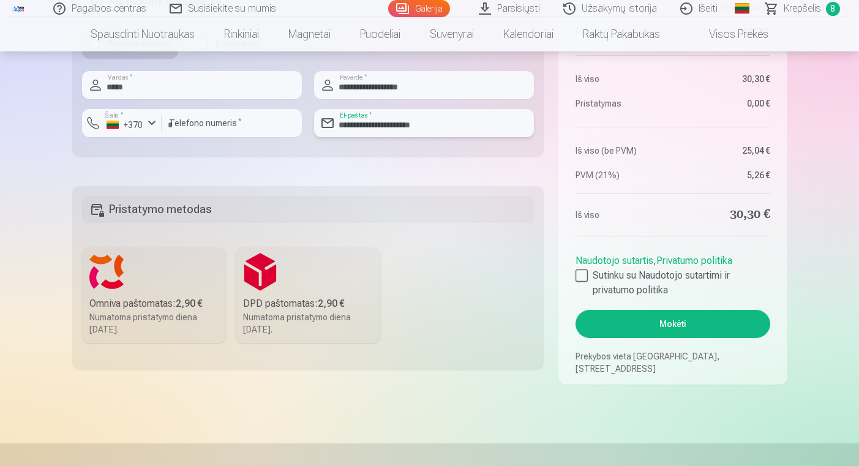
scroll to position [1218, 0]
type input "**********"
click at [186, 302] on b "2,90 €" at bounding box center [189, 303] width 27 height 12
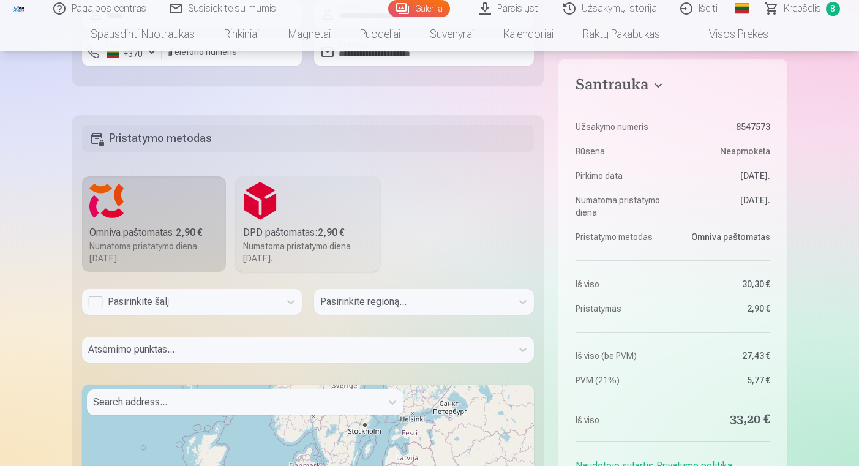
scroll to position [1289, 0]
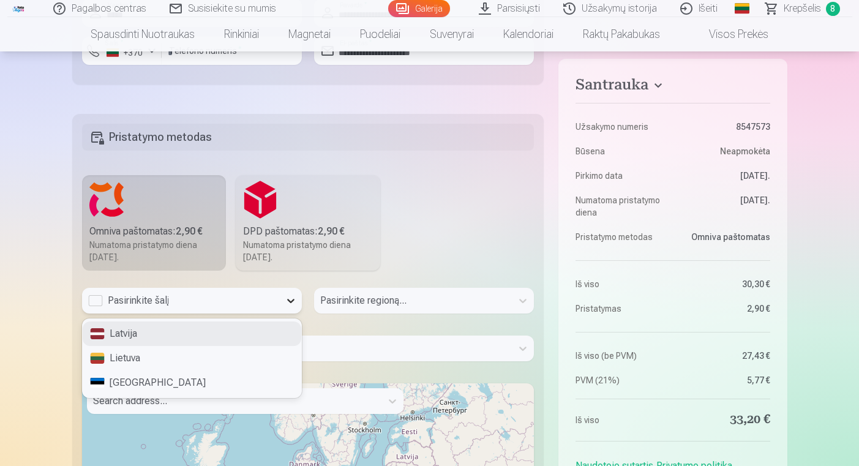
click at [283, 306] on div at bounding box center [291, 301] width 22 height 22
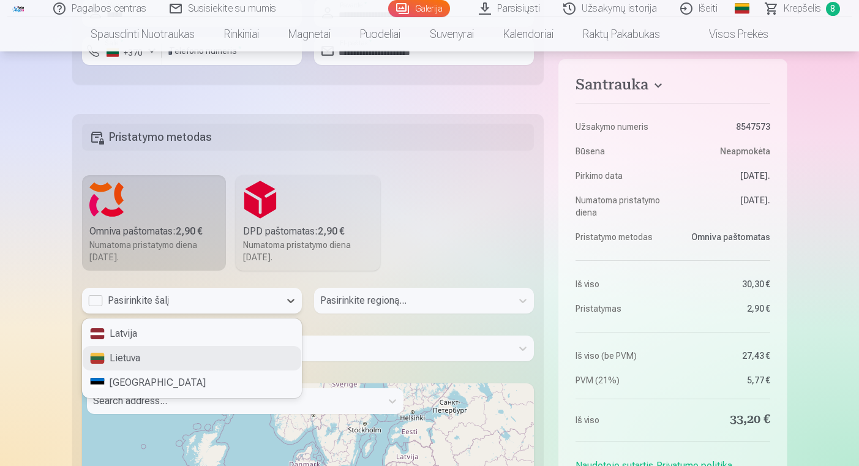
click at [252, 356] on div "Lietuva" at bounding box center [192, 358] width 219 height 24
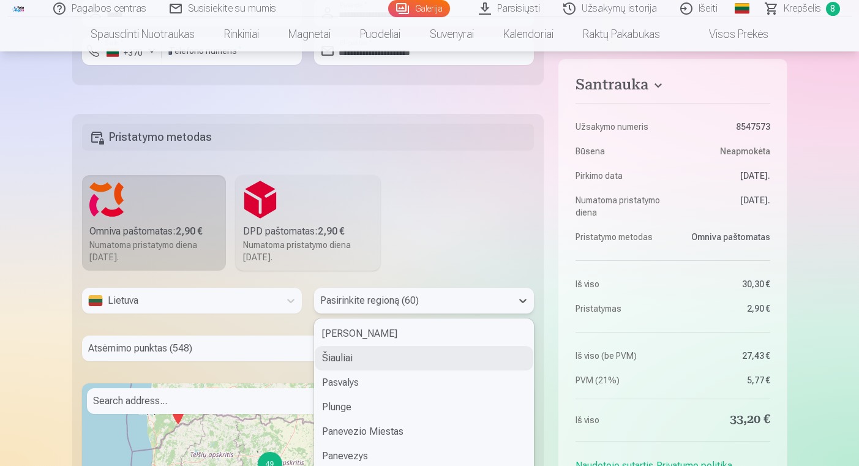
scroll to position [1331, 0]
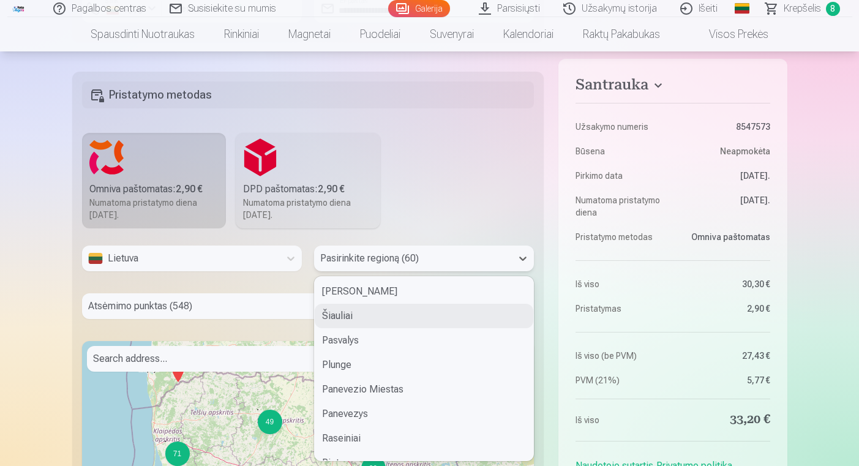
click at [418, 271] on div "Šiauliai, 2 of 60. 60 results available. Use Up and Down to choose options, pre…" at bounding box center [424, 258] width 220 height 26
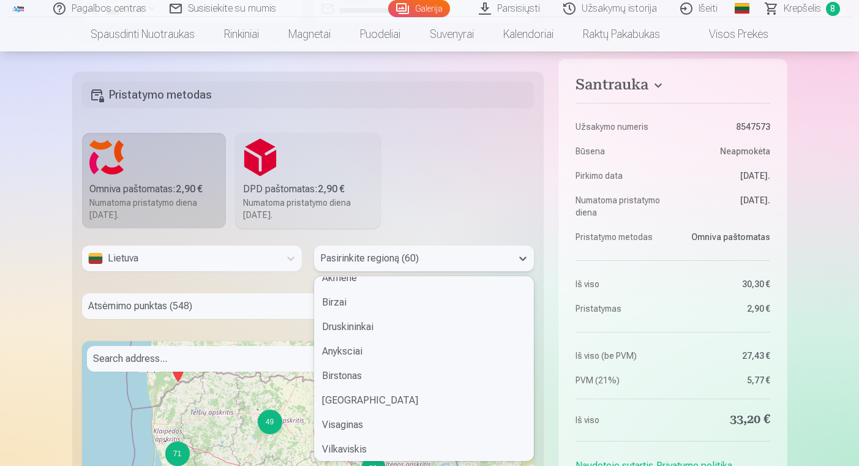
scroll to position [899, 0]
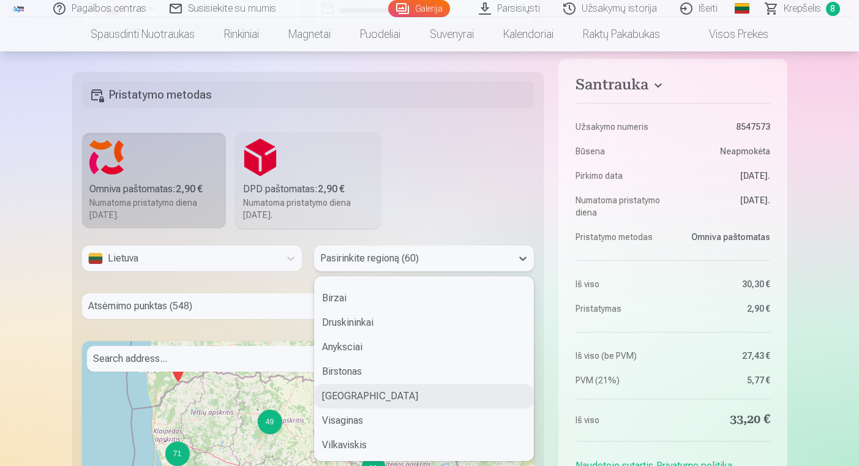
click at [359, 406] on div "Vilnius" at bounding box center [424, 396] width 219 height 24
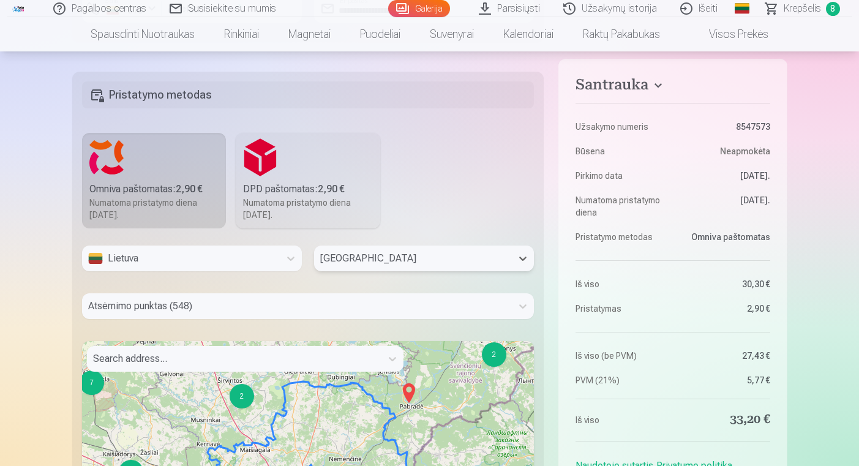
click at [323, 307] on div "Atsėmimo punktas (548)" at bounding box center [308, 306] width 452 height 26
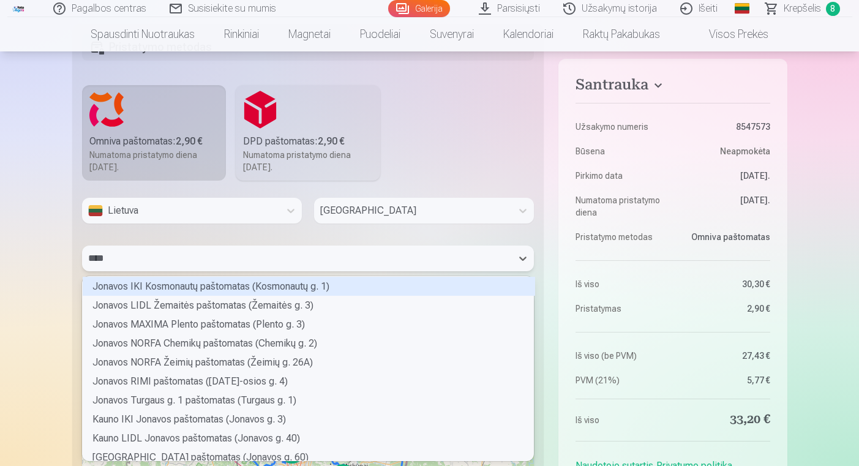
scroll to position [4, 4]
type input "*****"
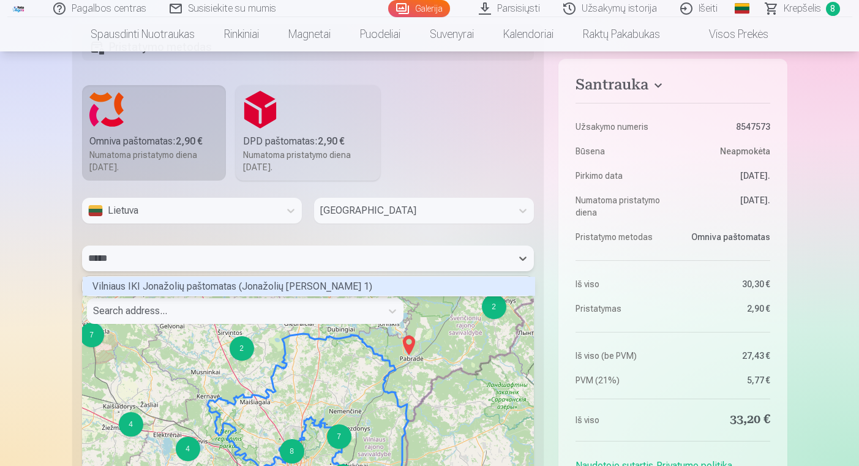
click at [316, 285] on div "Vilniaus IKI Jonažolių paštomatas (Jonažolių g. 1)" at bounding box center [309, 286] width 452 height 19
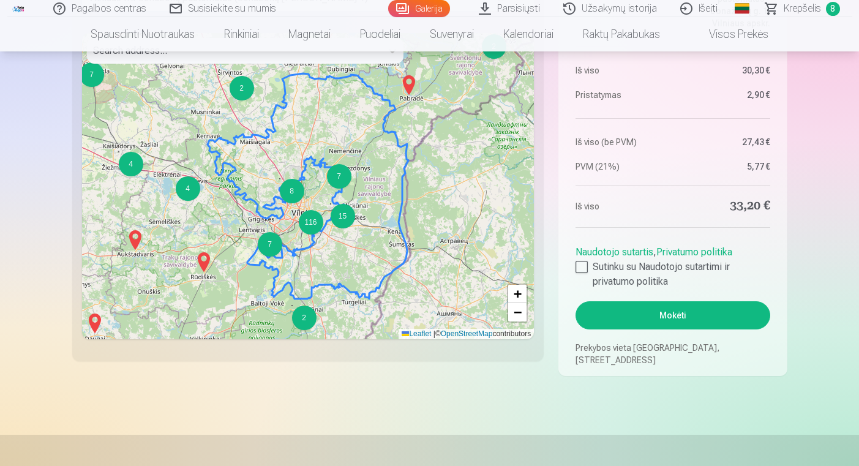
scroll to position [1650, 0]
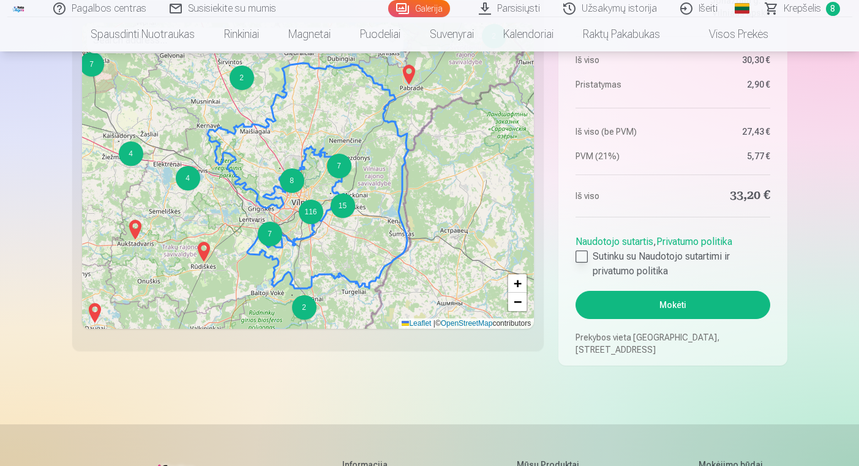
click at [578, 255] on div at bounding box center [581, 256] width 12 height 12
click at [624, 299] on button "Mokėti" at bounding box center [672, 305] width 194 height 28
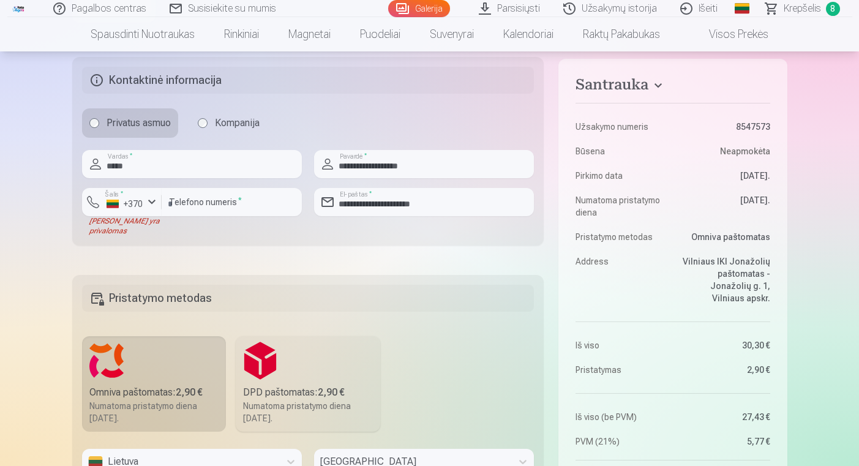
scroll to position [1135, 0]
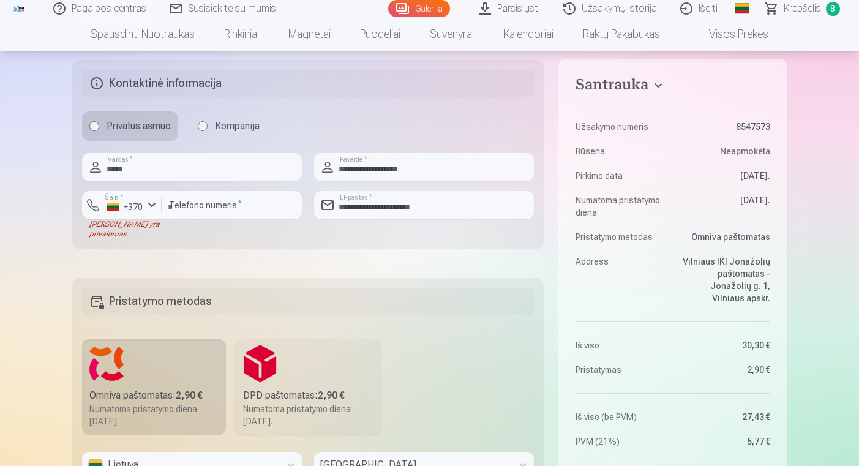
click at [154, 208] on div "button" at bounding box center [151, 205] width 15 height 15
click at [155, 236] on li "+370 Lietuva" at bounding box center [144, 234] width 111 height 24
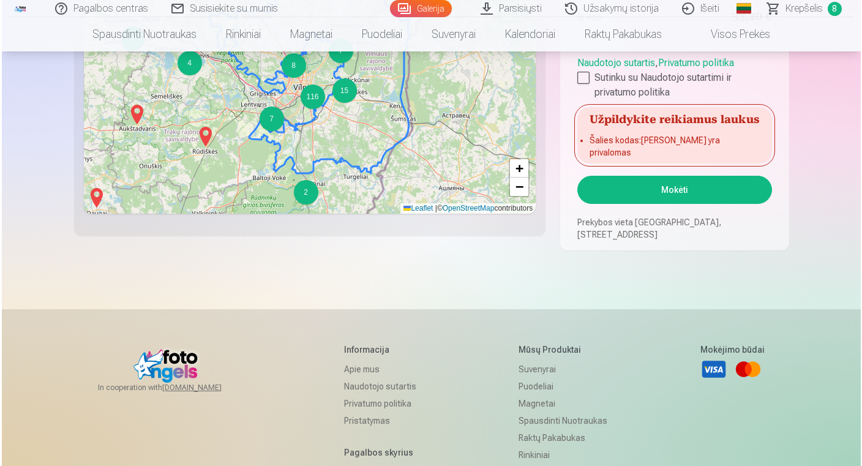
scroll to position [1764, 0]
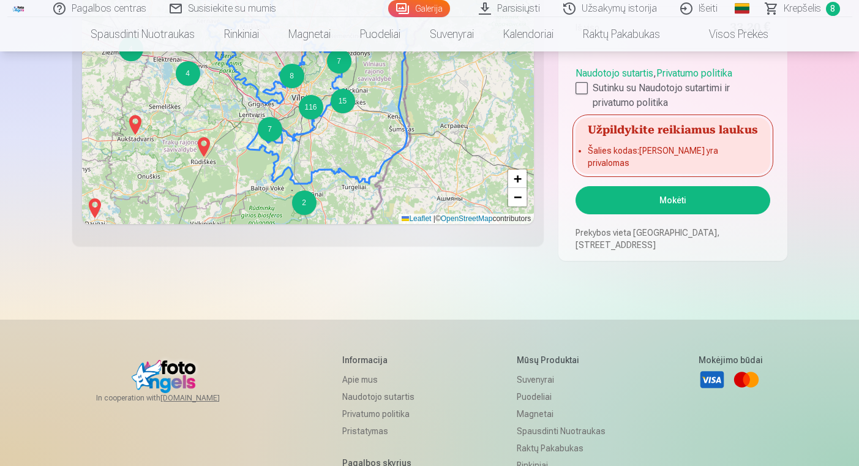
click at [711, 208] on button "Mokėti" at bounding box center [672, 200] width 194 height 28
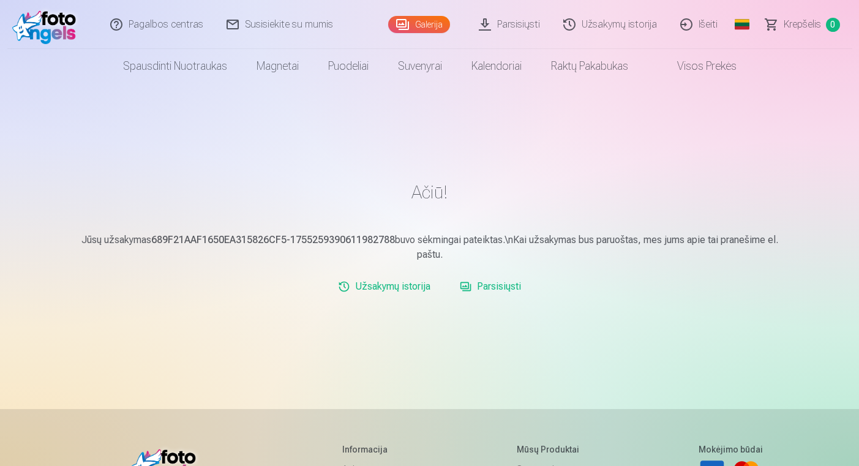
click at [487, 290] on link "Parsisiųsti" at bounding box center [490, 286] width 71 height 24
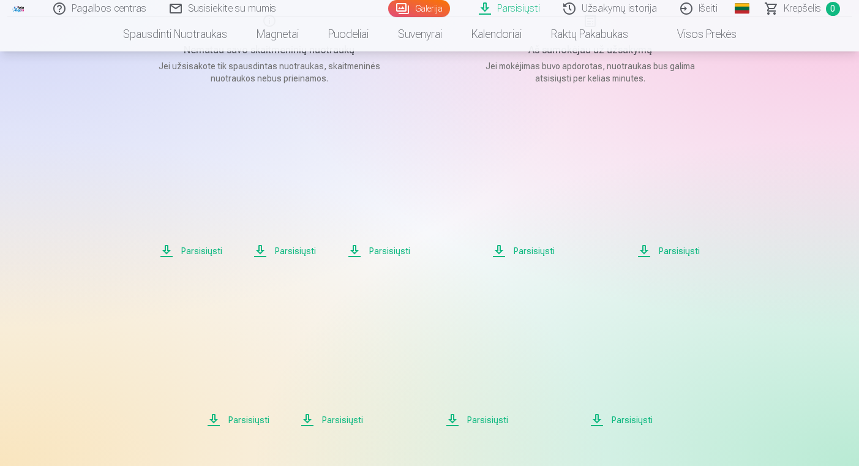
scroll to position [214, 0]
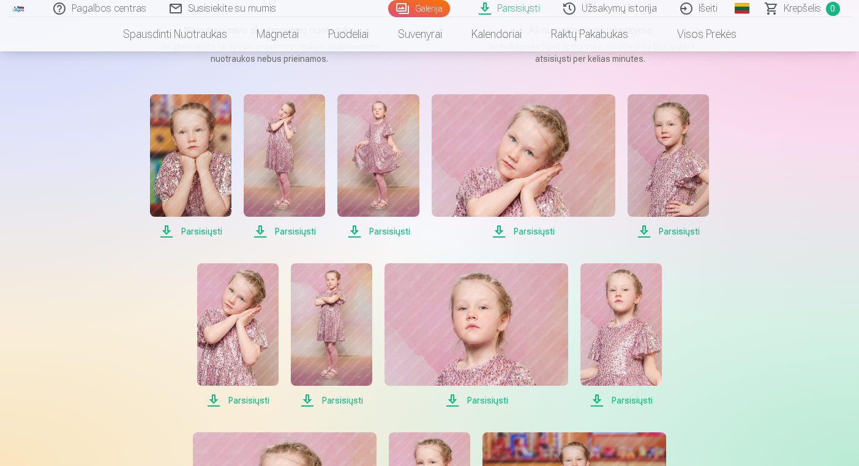
click at [214, 231] on span "Parsisiųsti" at bounding box center [190, 231] width 81 height 15
click at [290, 233] on span "Parsisiųsti" at bounding box center [284, 231] width 81 height 15
click at [385, 233] on span "Parsisiųsti" at bounding box center [377, 231] width 81 height 15
click at [548, 230] on span "Parsisiųsti" at bounding box center [524, 231] width 184 height 15
click at [668, 230] on span "Parsisiųsti" at bounding box center [667, 231] width 81 height 15
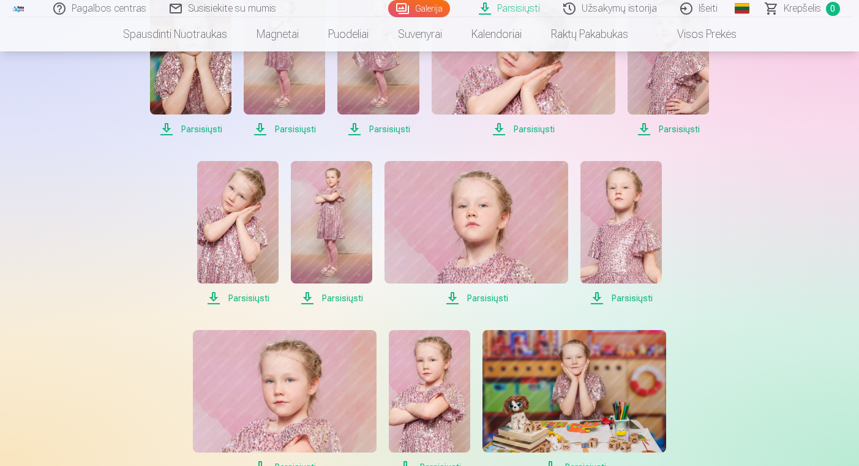
scroll to position [318, 0]
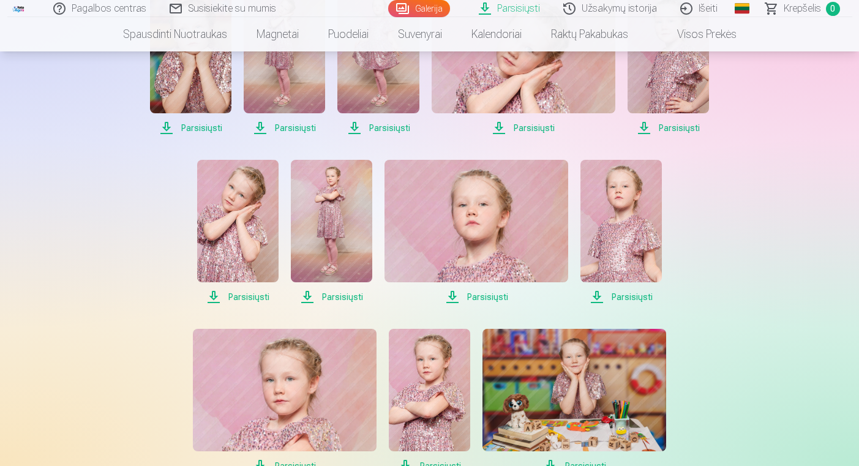
click at [252, 300] on span "Parsisiųsti" at bounding box center [237, 297] width 81 height 15
click at [339, 294] on span "Parsisiųsti" at bounding box center [331, 297] width 81 height 15
click at [624, 294] on span "Parsisiųsti" at bounding box center [620, 297] width 81 height 15
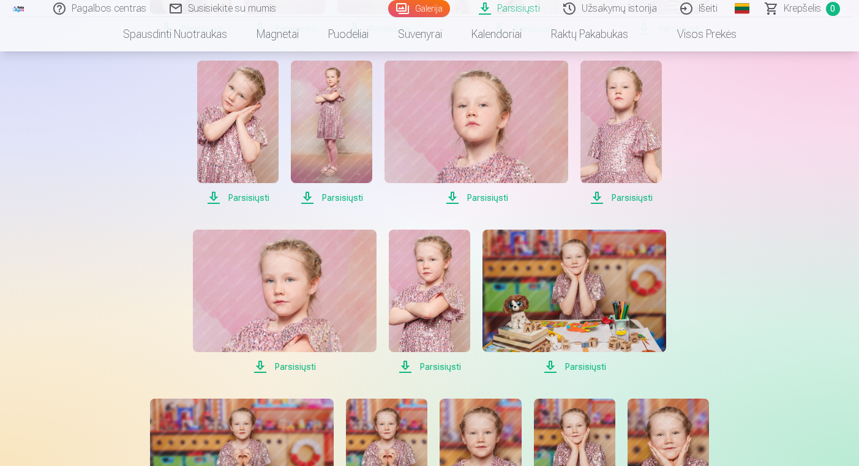
scroll to position [458, 0]
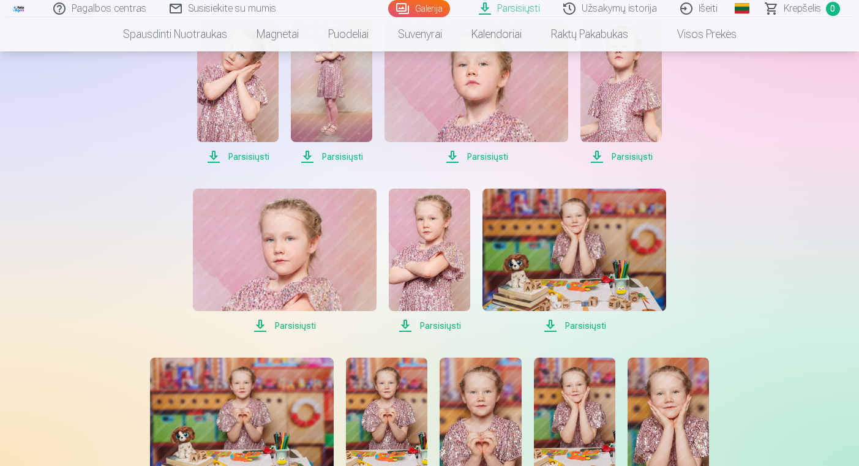
click at [448, 322] on span "Parsisiųsti" at bounding box center [429, 325] width 81 height 15
click at [580, 326] on span "Parsisiųsti" at bounding box center [574, 325] width 184 height 15
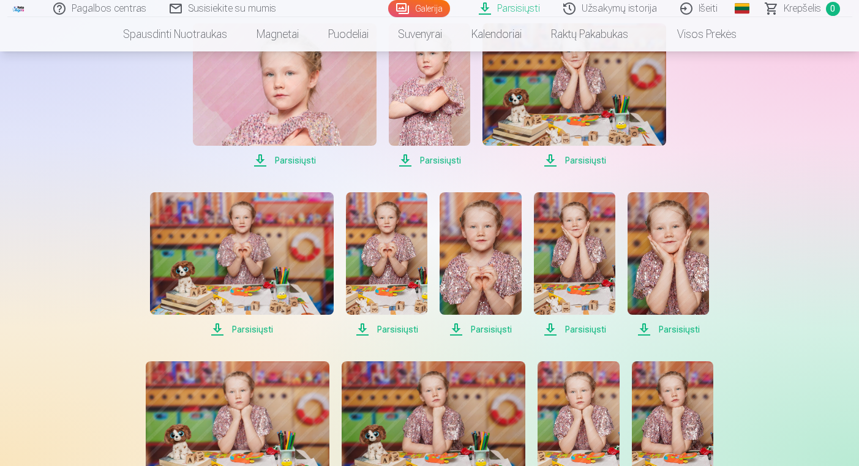
scroll to position [634, 0]
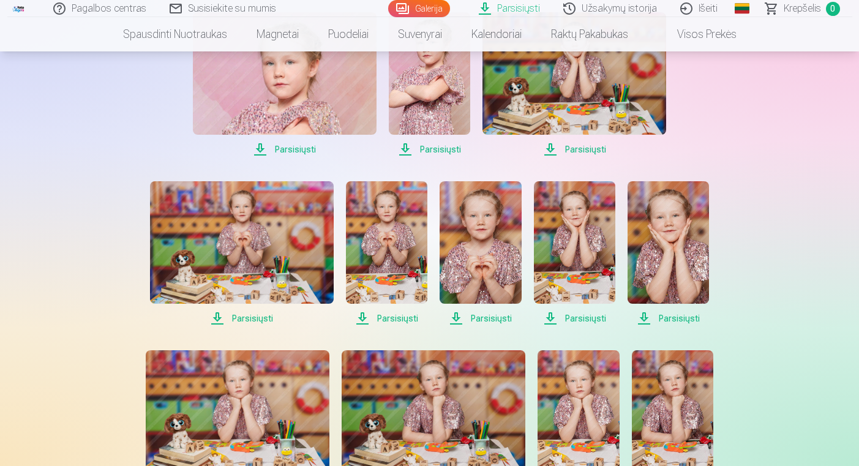
click at [271, 320] on span "Parsisiųsti" at bounding box center [242, 318] width 184 height 15
click at [493, 320] on span "Parsisiųsti" at bounding box center [480, 318] width 81 height 15
click at [584, 316] on span "Parsisiųsti" at bounding box center [574, 318] width 81 height 15
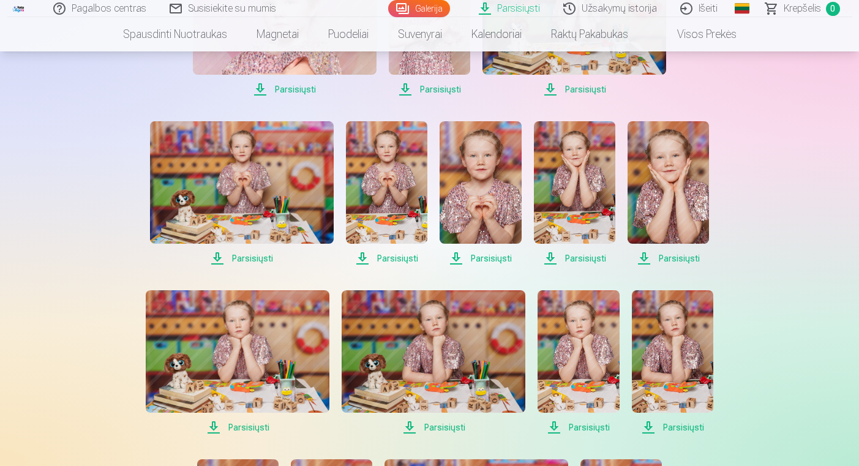
scroll to position [706, 0]
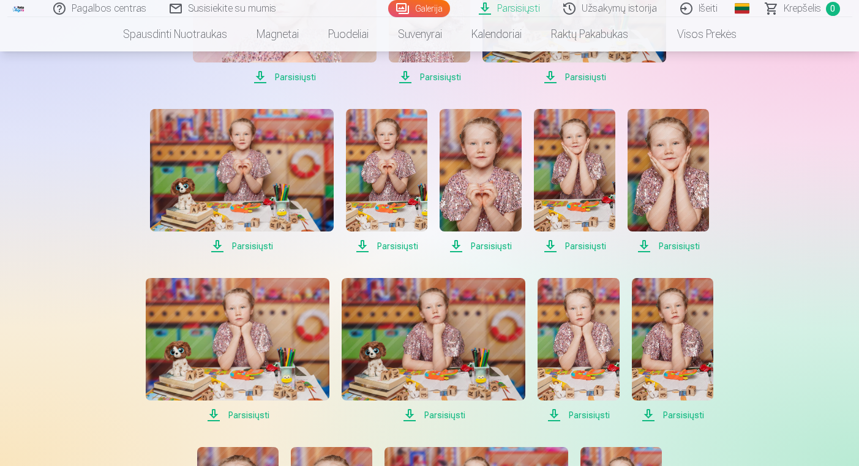
click at [684, 241] on span "Parsisiųsti" at bounding box center [667, 246] width 81 height 15
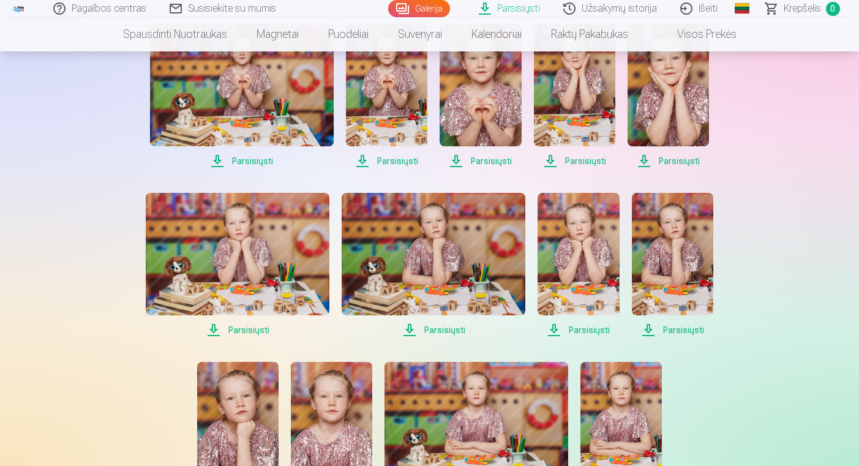
scroll to position [796, 0]
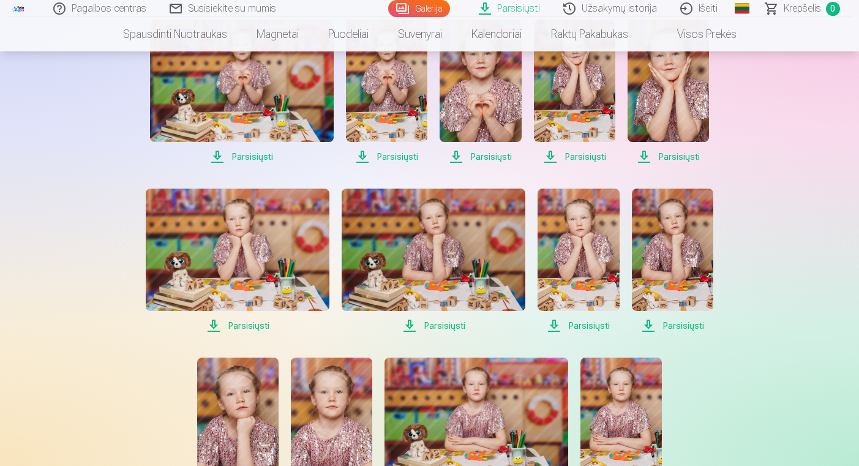
click at [441, 324] on span "Parsisiųsti" at bounding box center [434, 325] width 184 height 15
click at [584, 323] on span "Parsisiųsti" at bounding box center [577, 325] width 81 height 15
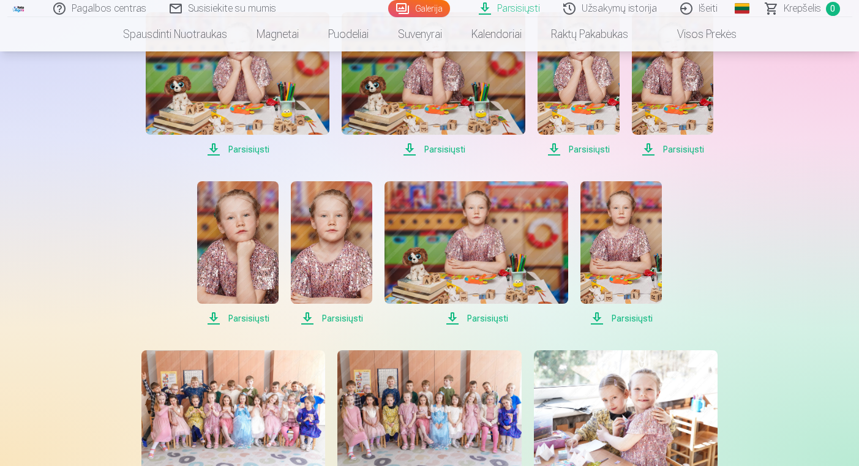
scroll to position [975, 0]
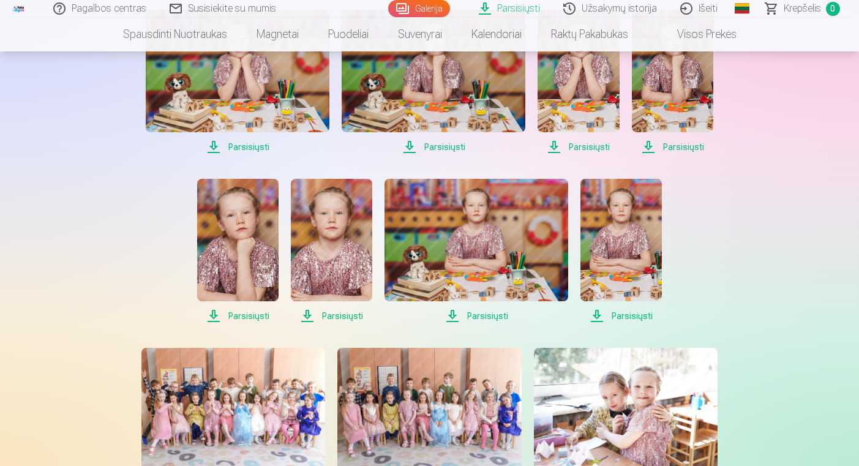
click at [494, 320] on span "Parsisiųsti" at bounding box center [476, 316] width 184 height 15
click at [261, 318] on span "Parsisiųsti" at bounding box center [237, 316] width 81 height 15
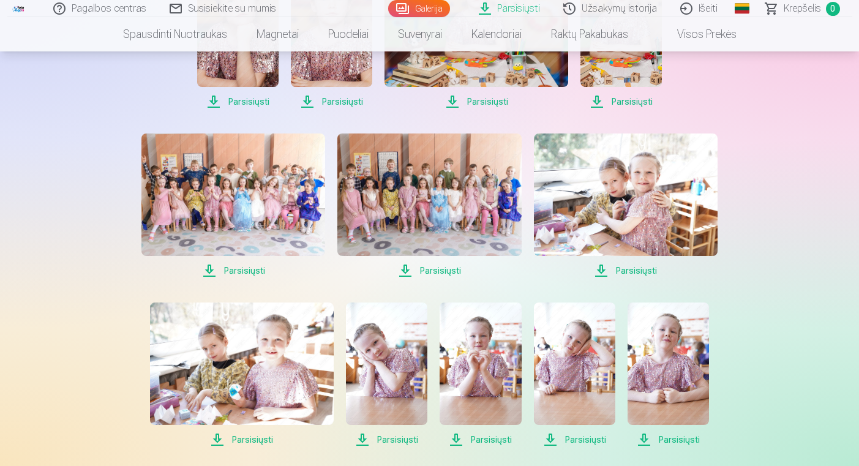
scroll to position [1194, 0]
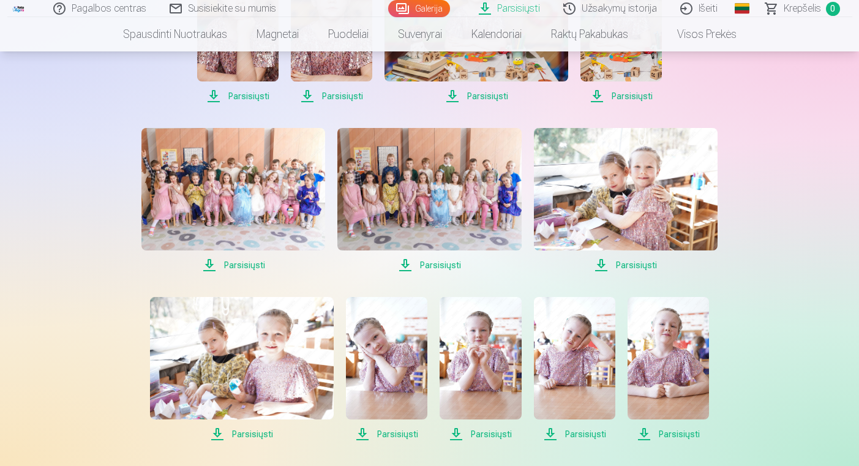
click at [433, 265] on span "Parsisiųsti" at bounding box center [429, 265] width 184 height 15
click at [635, 263] on span "Parsisiųsti" at bounding box center [626, 265] width 184 height 15
click at [632, 266] on span "Parsisiųsti" at bounding box center [626, 265] width 184 height 15
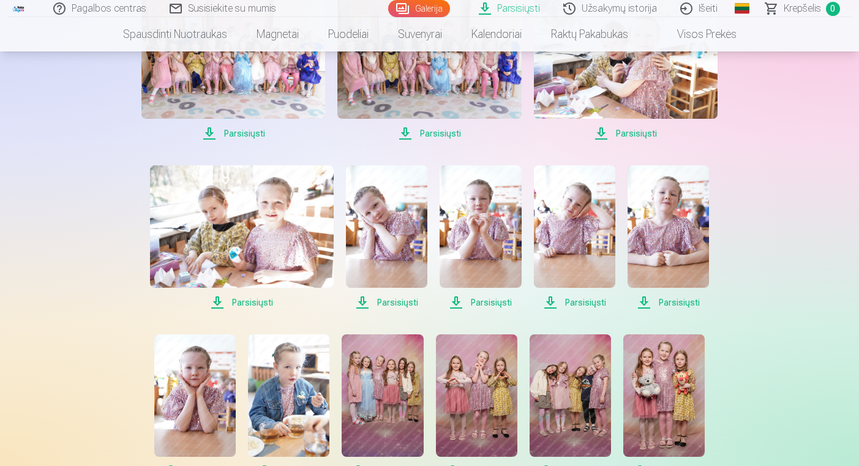
scroll to position [1341, 0]
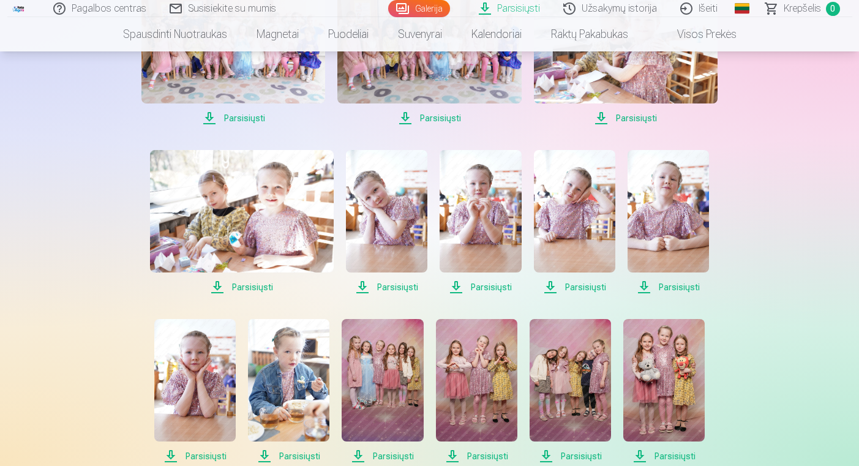
click at [382, 290] on span "Parsisiųsti" at bounding box center [386, 287] width 81 height 15
click at [491, 289] on span "Parsisiųsti" at bounding box center [480, 287] width 81 height 15
click at [594, 290] on span "Parsisiųsti" at bounding box center [574, 287] width 81 height 15
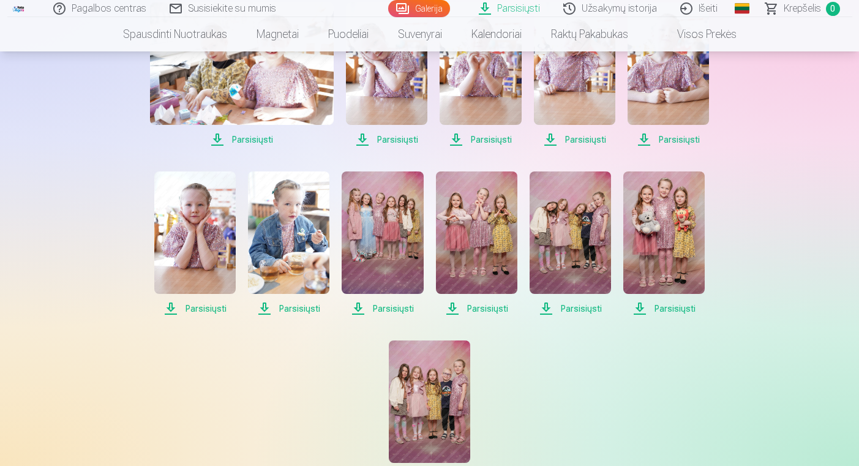
scroll to position [1489, 0]
click at [309, 308] on span "Parsisiųsti" at bounding box center [288, 308] width 81 height 15
click at [223, 312] on span "Parsisiųsti" at bounding box center [194, 308] width 81 height 15
click at [410, 306] on span "Parsisiųsti" at bounding box center [382, 308] width 81 height 15
click at [401, 309] on span "Parsisiųsti" at bounding box center [382, 308] width 81 height 15
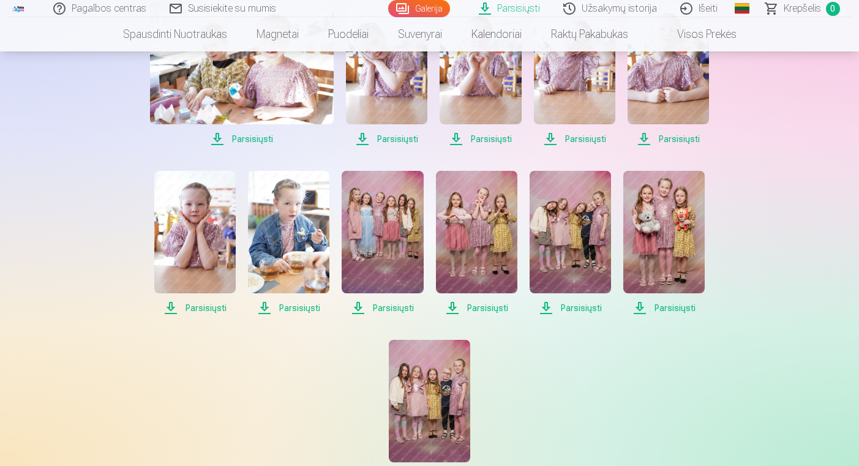
click at [503, 306] on span "Parsisiųsti" at bounding box center [476, 308] width 81 height 15
click at [597, 307] on span "Parsisiųsti" at bounding box center [570, 308] width 81 height 15
click at [682, 312] on span "Parsisiųsti" at bounding box center [663, 308] width 81 height 15
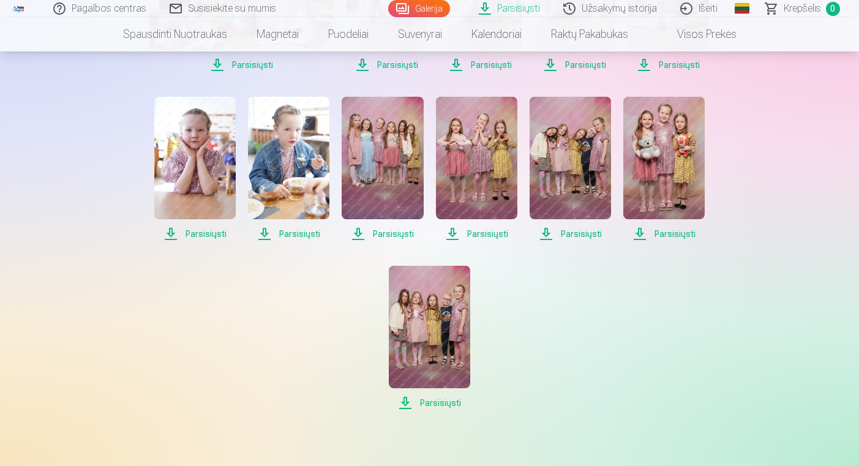
scroll to position [1565, 0]
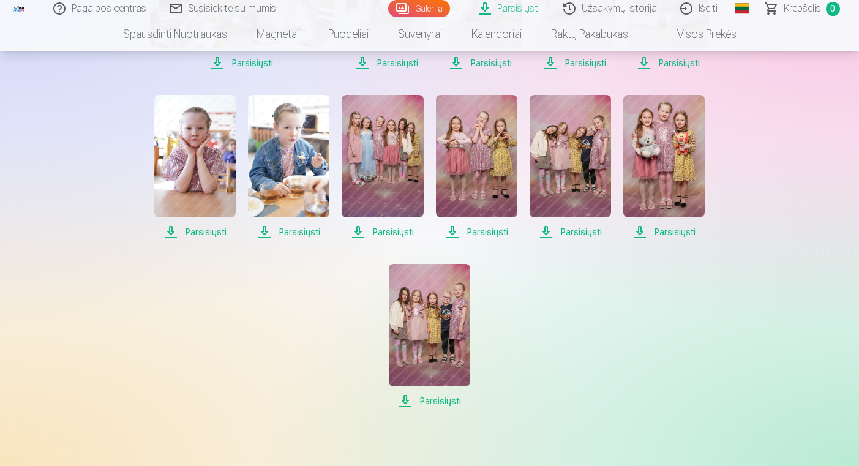
click at [447, 402] on span "Parsisiųsti" at bounding box center [429, 401] width 81 height 15
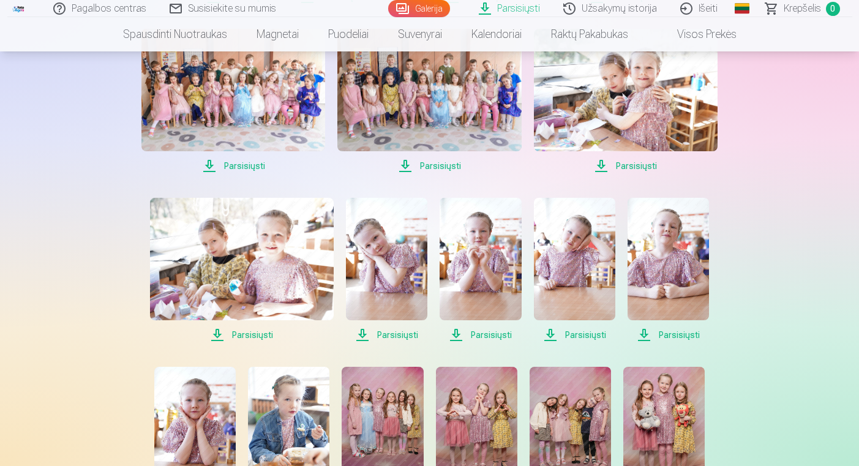
scroll to position [1300, 0]
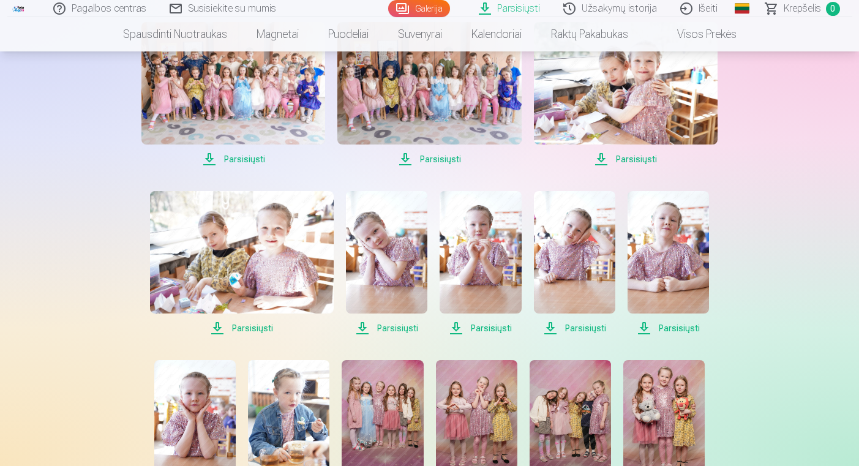
click at [261, 332] on span "Parsisiųsti" at bounding box center [242, 328] width 184 height 15
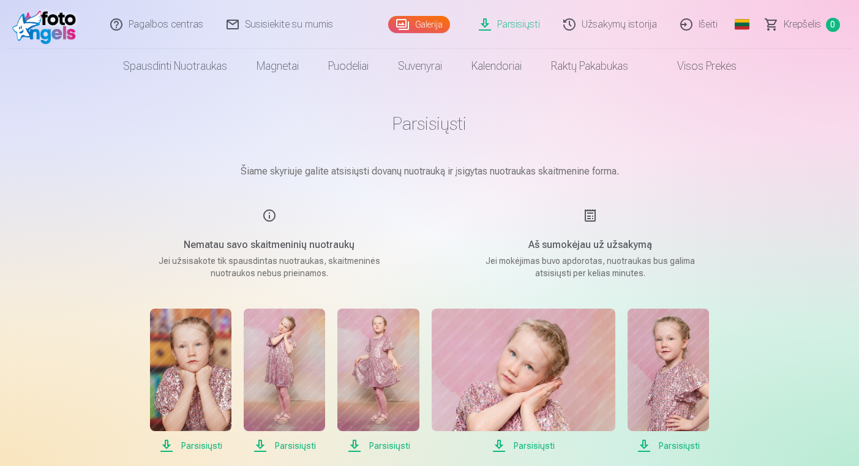
scroll to position [0, 0]
click at [713, 20] on link "Išeiti" at bounding box center [699, 24] width 61 height 49
